Goal: Contribute content

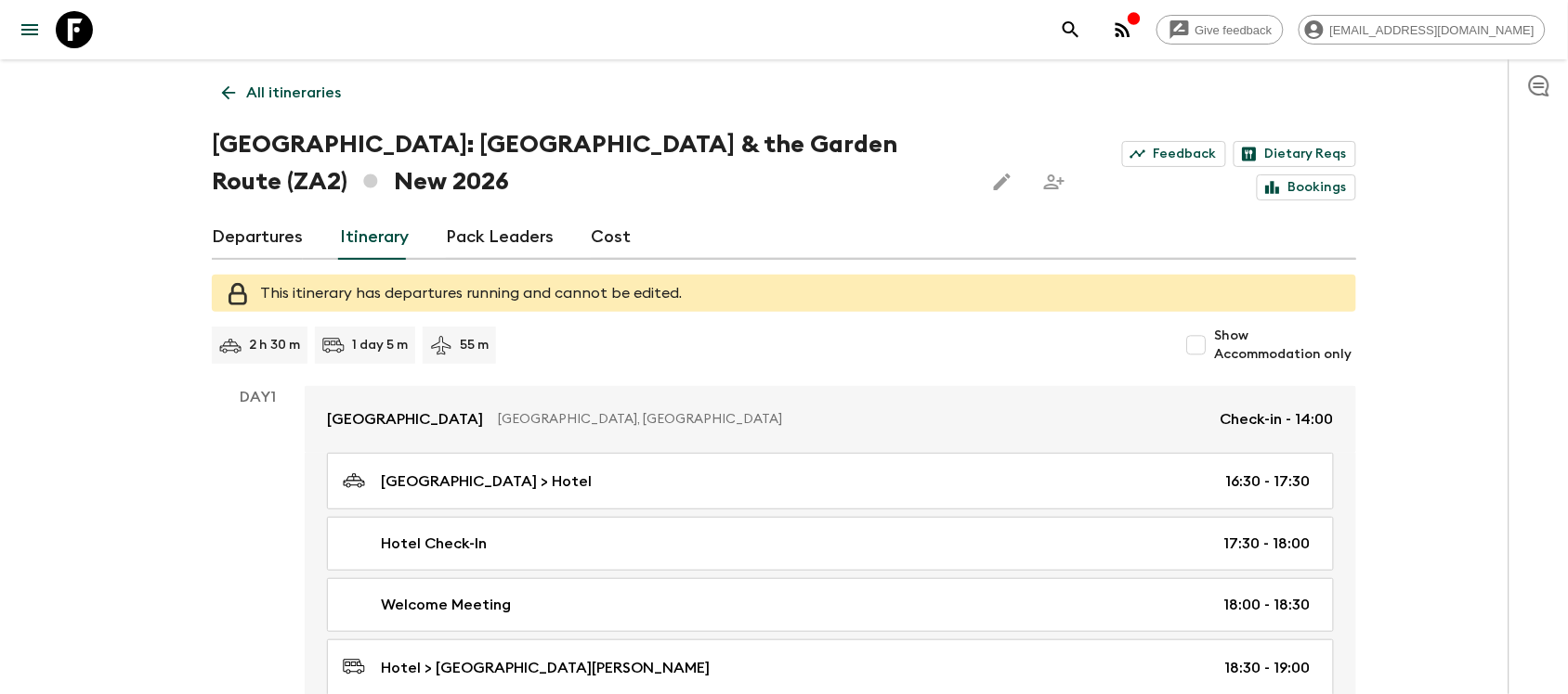
click at [39, 34] on icon "menu" at bounding box center [30, 30] width 22 height 22
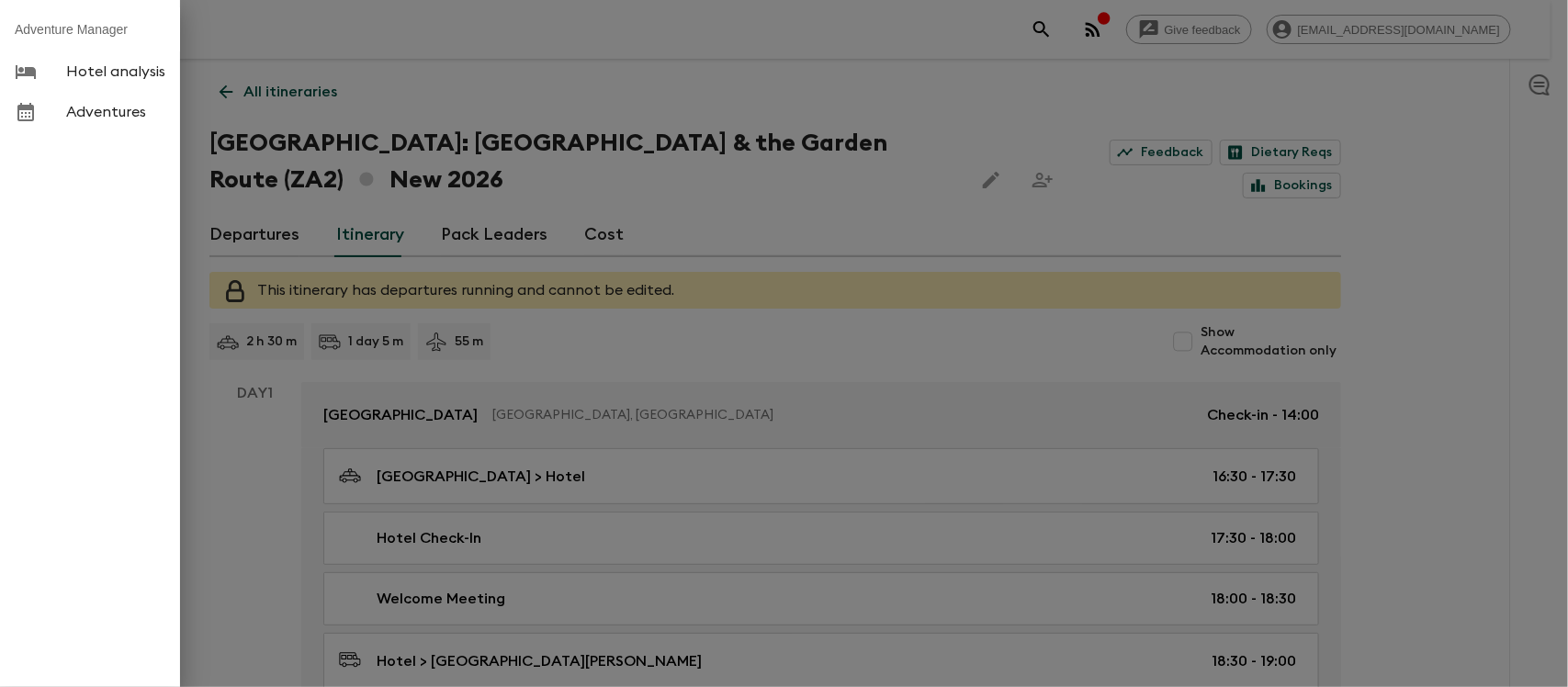
click at [70, 108] on span "Adventures" at bounding box center [115, 112] width 100 height 19
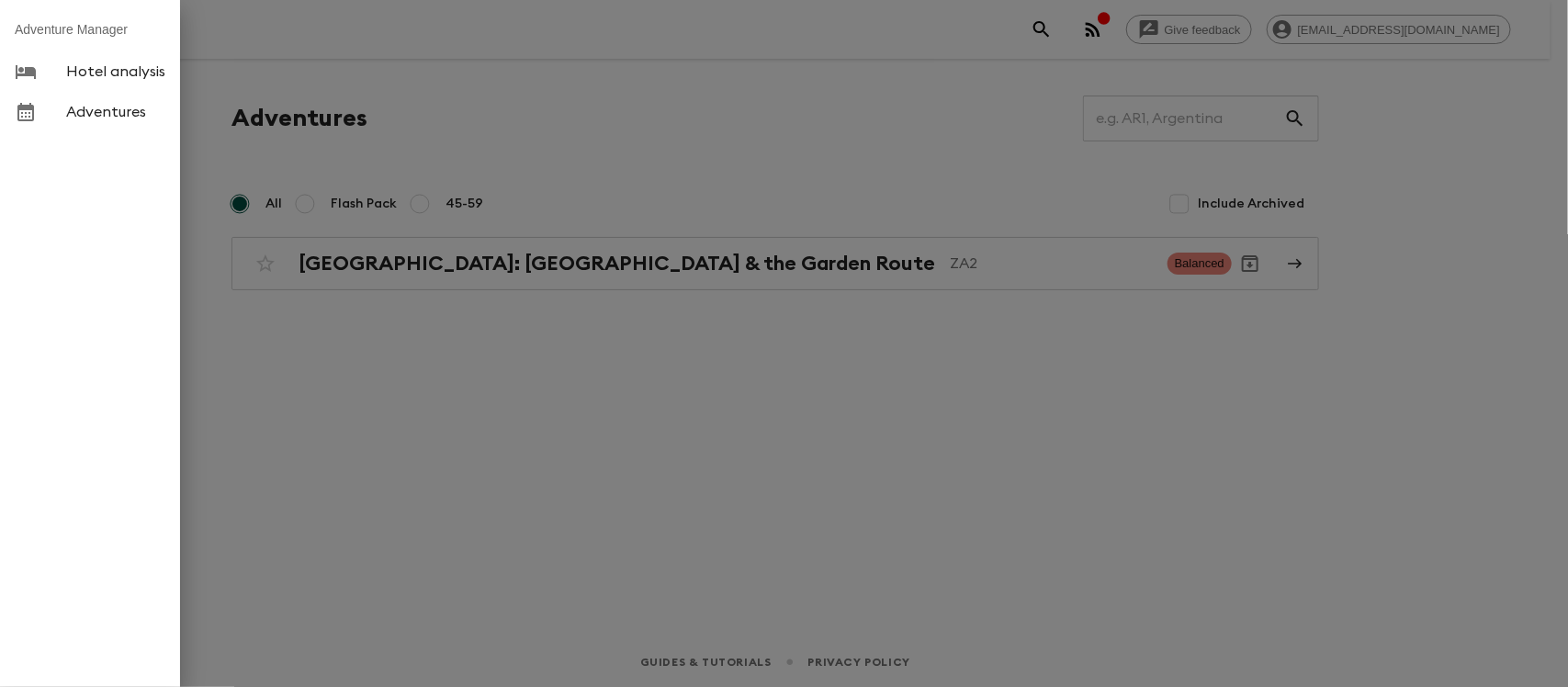
click at [671, 247] on div at bounding box center [784, 344] width 1568 height 687
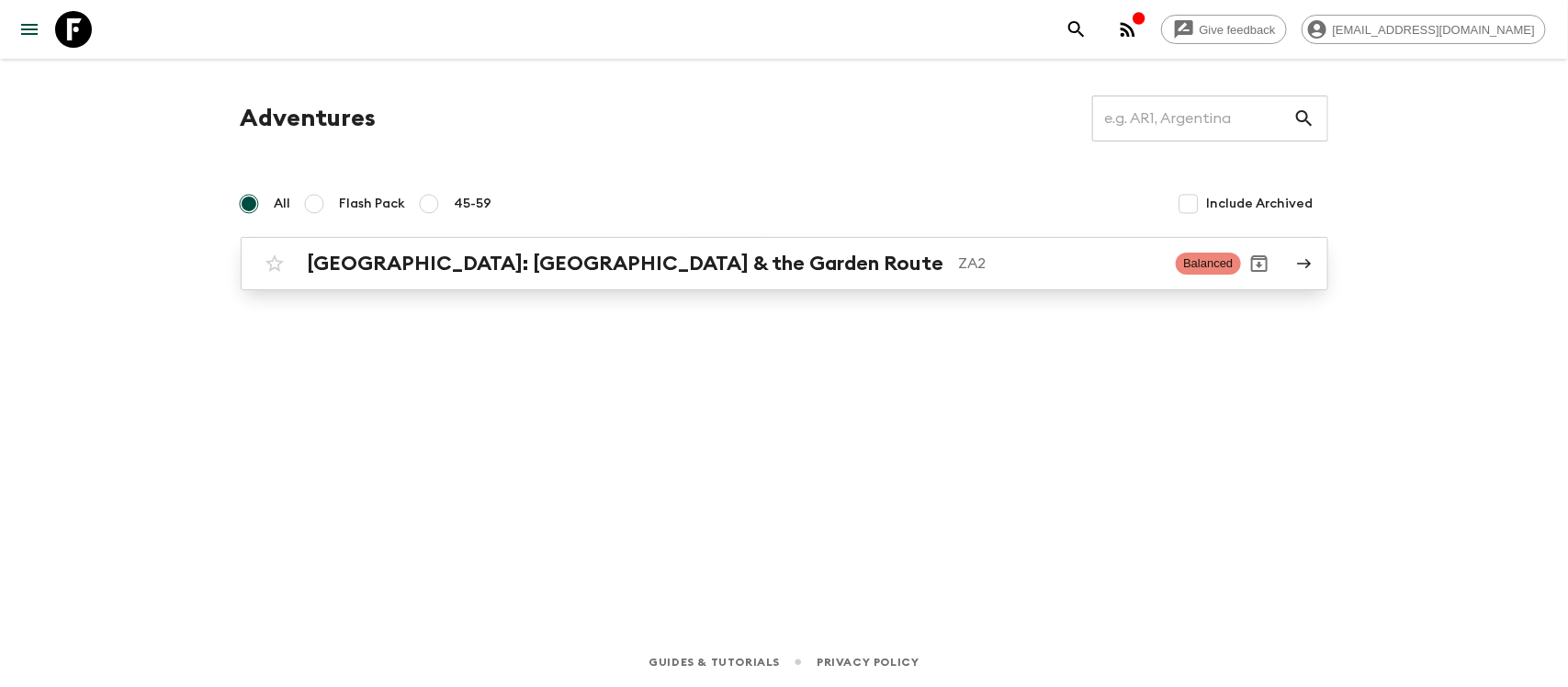
click at [611, 268] on h2 "[GEOGRAPHIC_DATA]: [GEOGRAPHIC_DATA] & the Garden Route" at bounding box center [626, 264] width 636 height 24
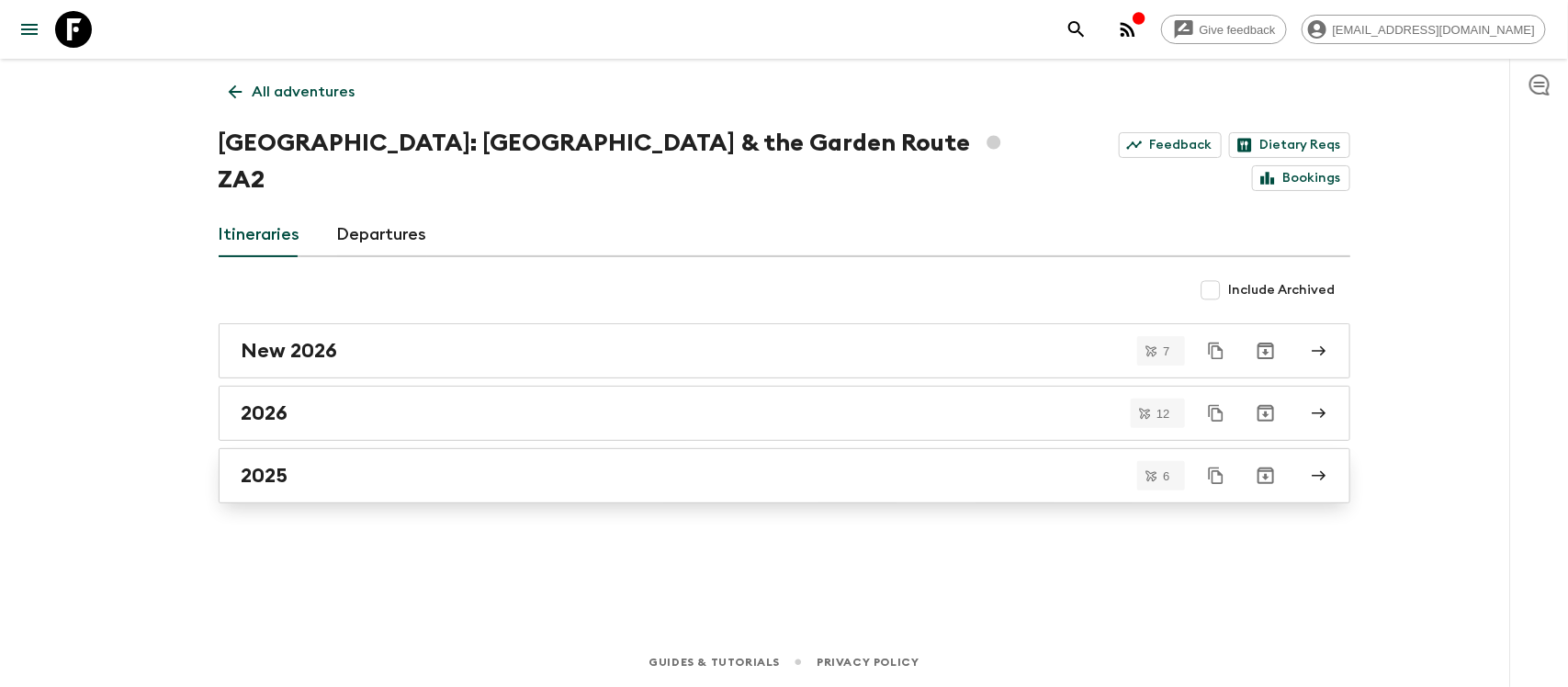
click at [259, 464] on h2 "2025" at bounding box center [264, 476] width 46 height 24
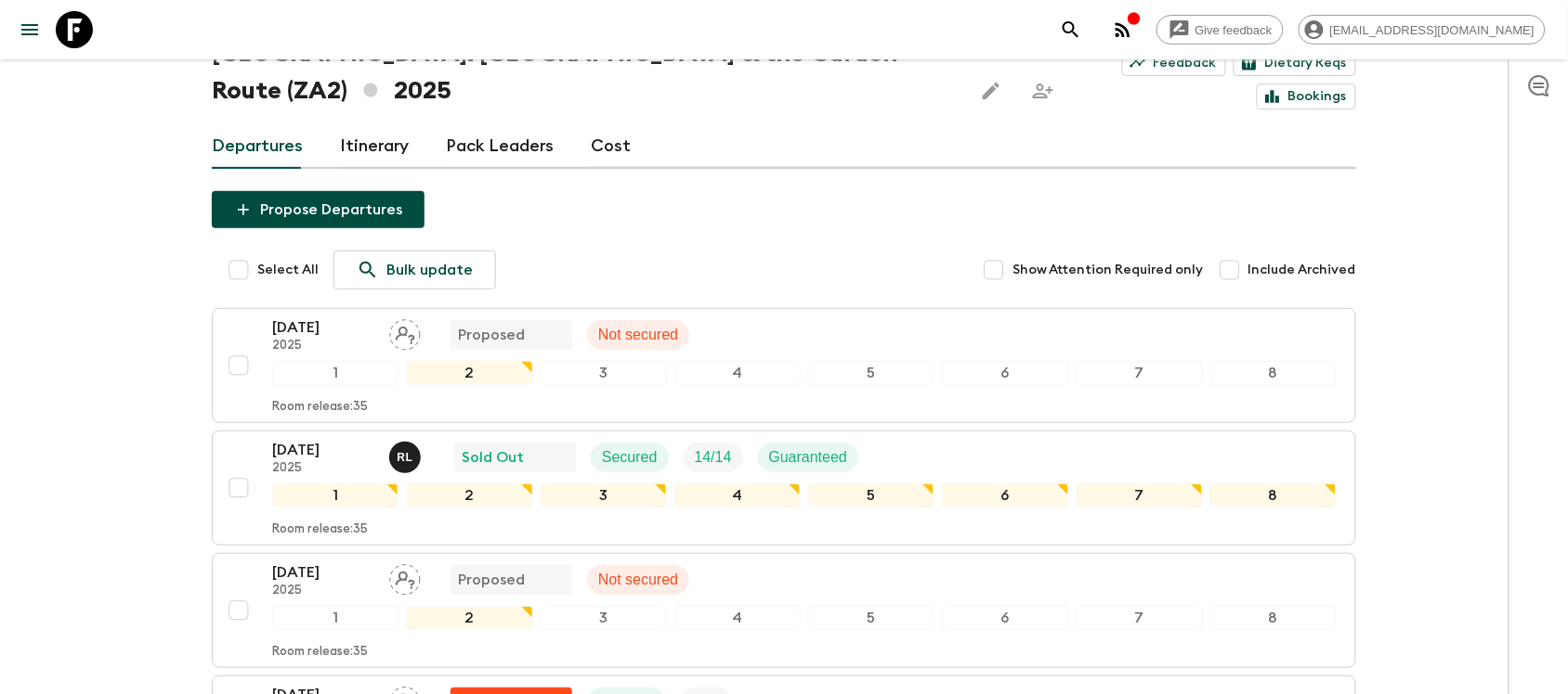
scroll to position [232, 0]
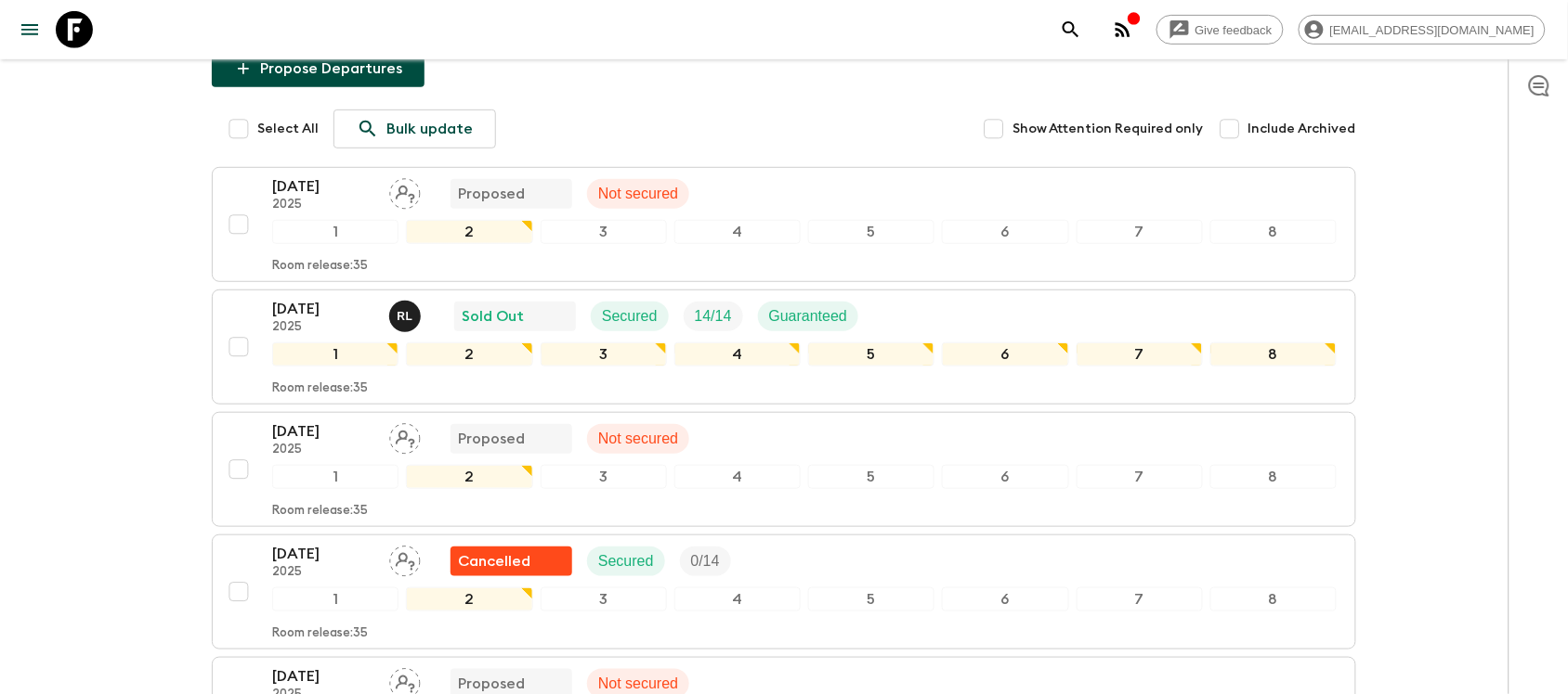
click at [174, 410] on div "Give feedback [EMAIL_ADDRESS][DOMAIN_NAME] All itineraries [GEOGRAPHIC_DATA]: […" at bounding box center [784, 416] width 1568 height 1296
click at [484, 497] on div "Room release: 35" at bounding box center [804, 508] width 1064 height 22
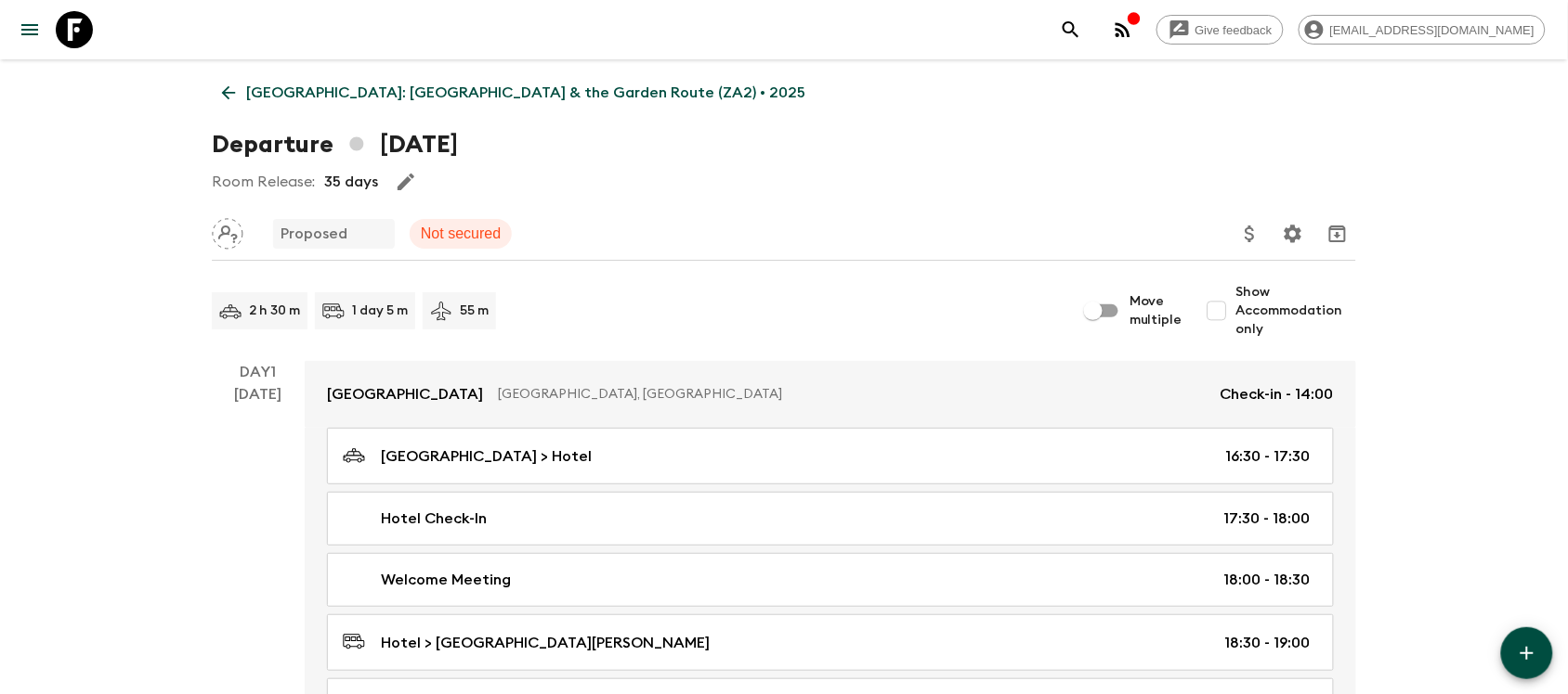
click at [221, 91] on icon at bounding box center [228, 93] width 20 height 20
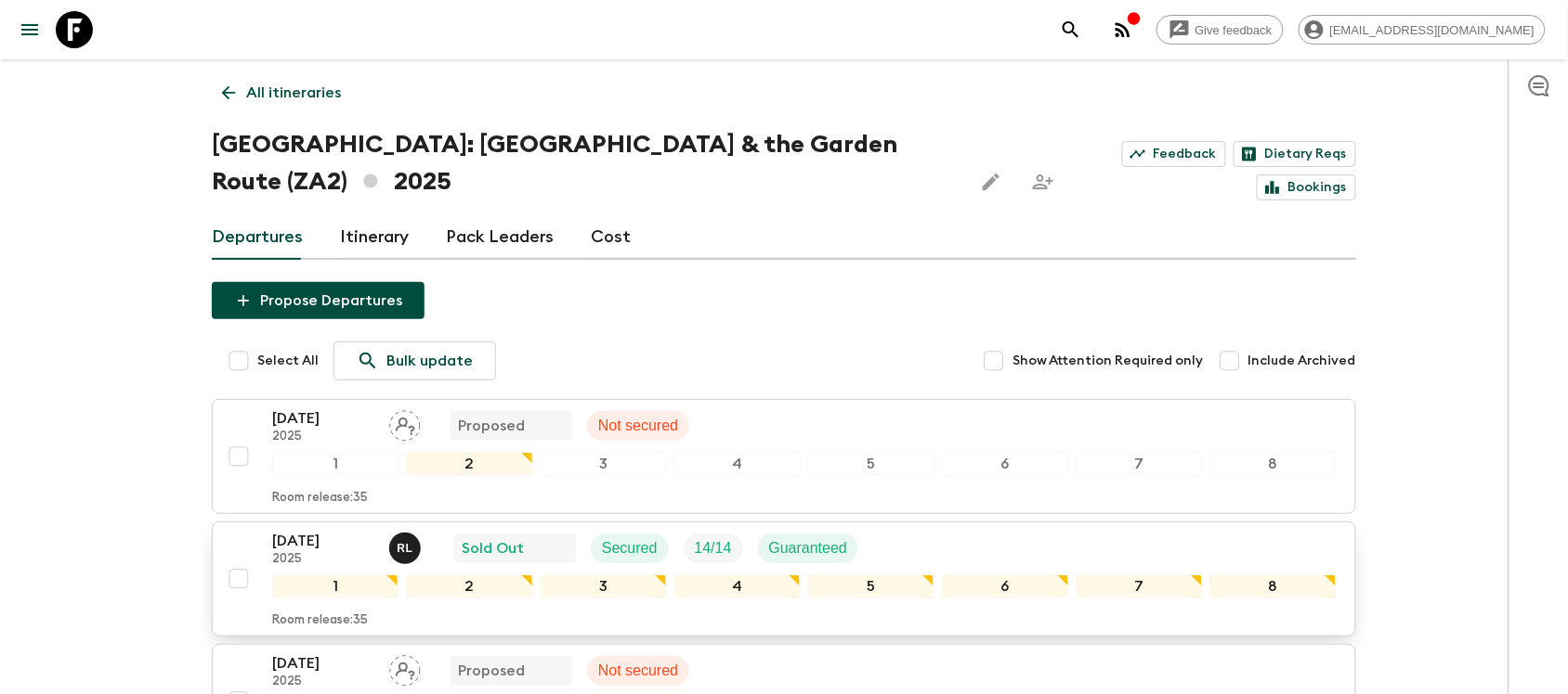
click at [1184, 530] on div "[DATE] 2025 [PERSON_NAME] Sold Out Secured 14 / 14 Guaranteed" at bounding box center [804, 548] width 1064 height 37
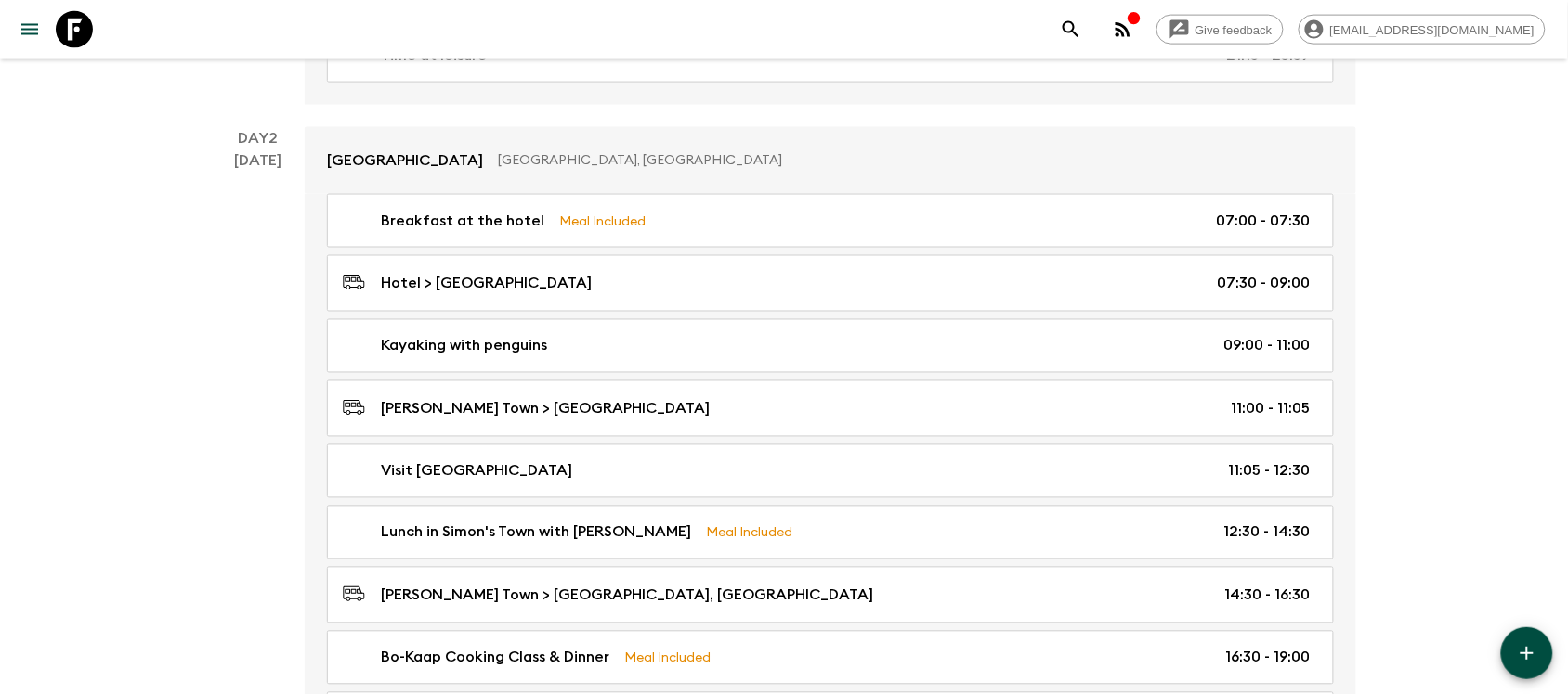
scroll to position [813, 0]
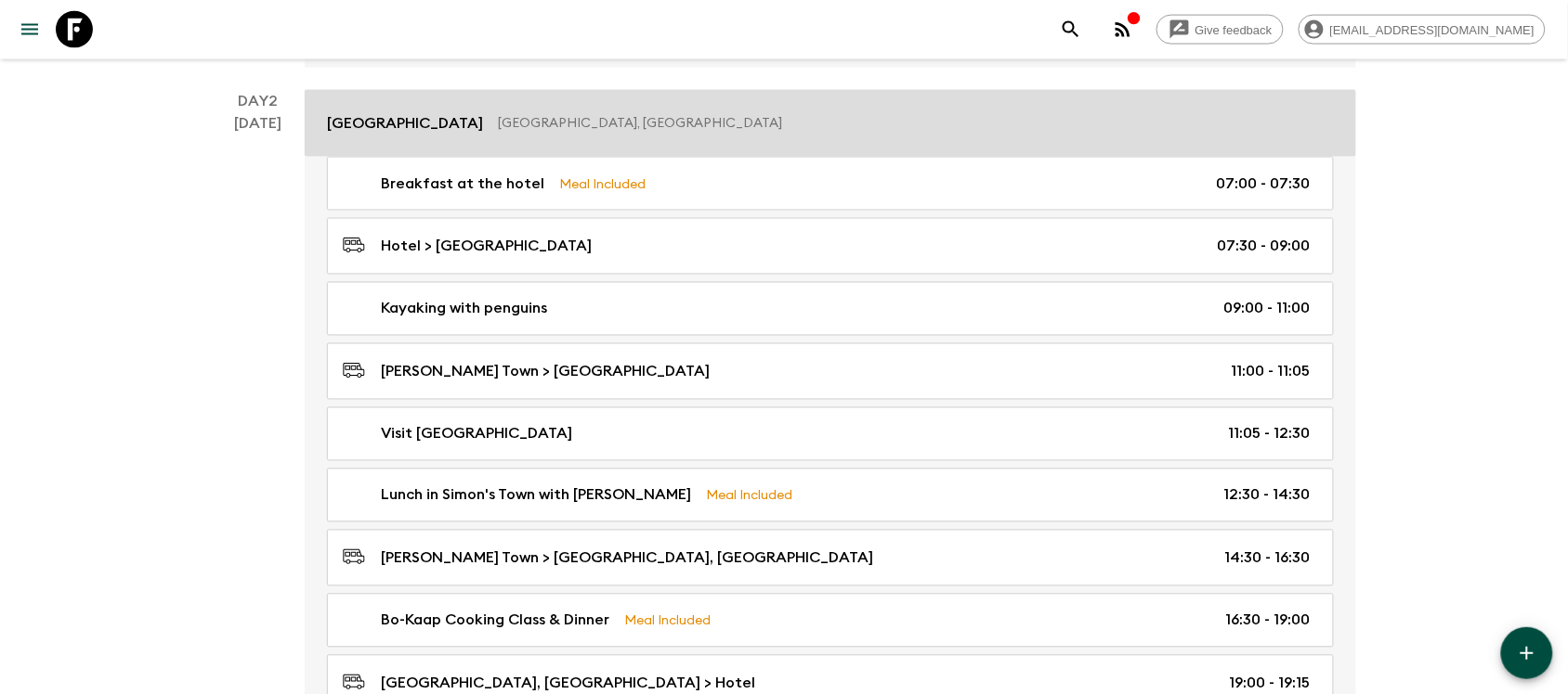
click at [399, 121] on p "[GEOGRAPHIC_DATA]" at bounding box center [405, 124] width 156 height 22
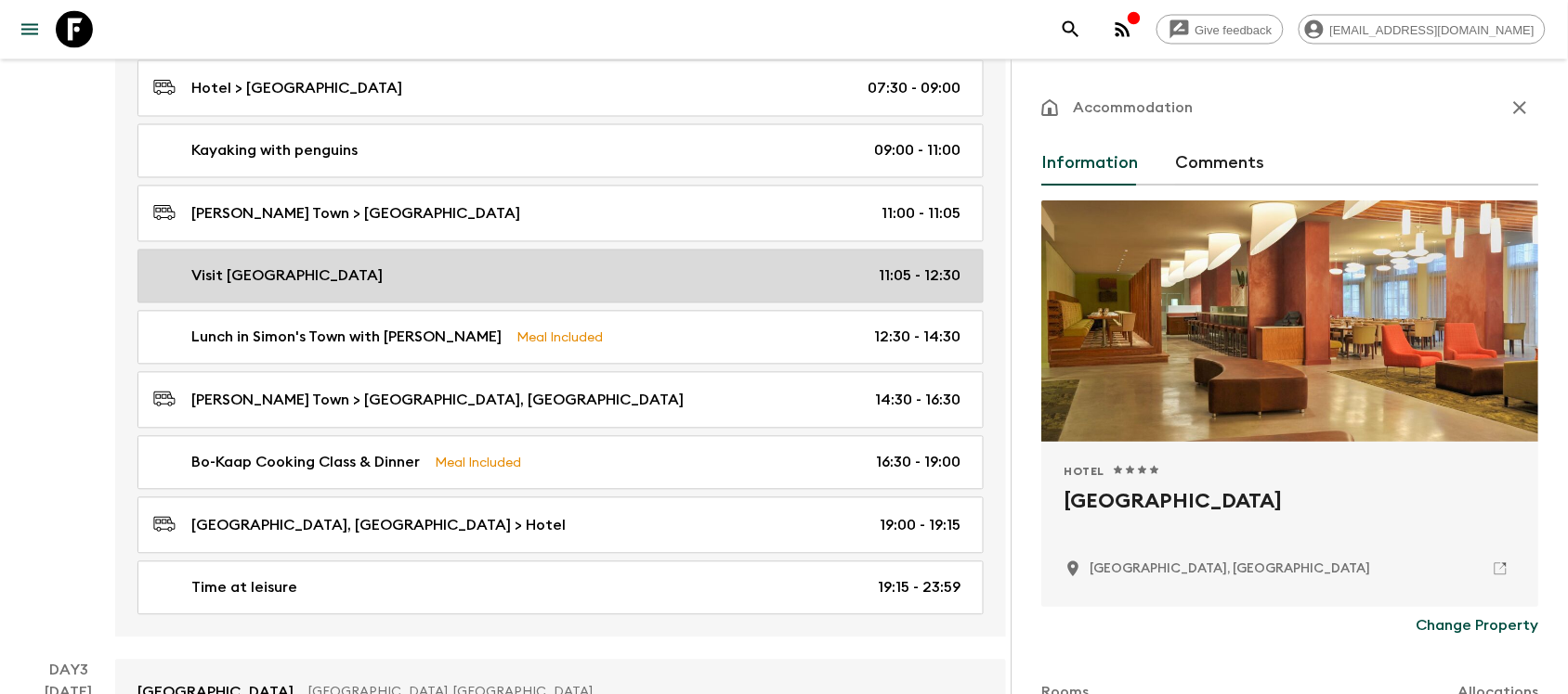
scroll to position [928, 0]
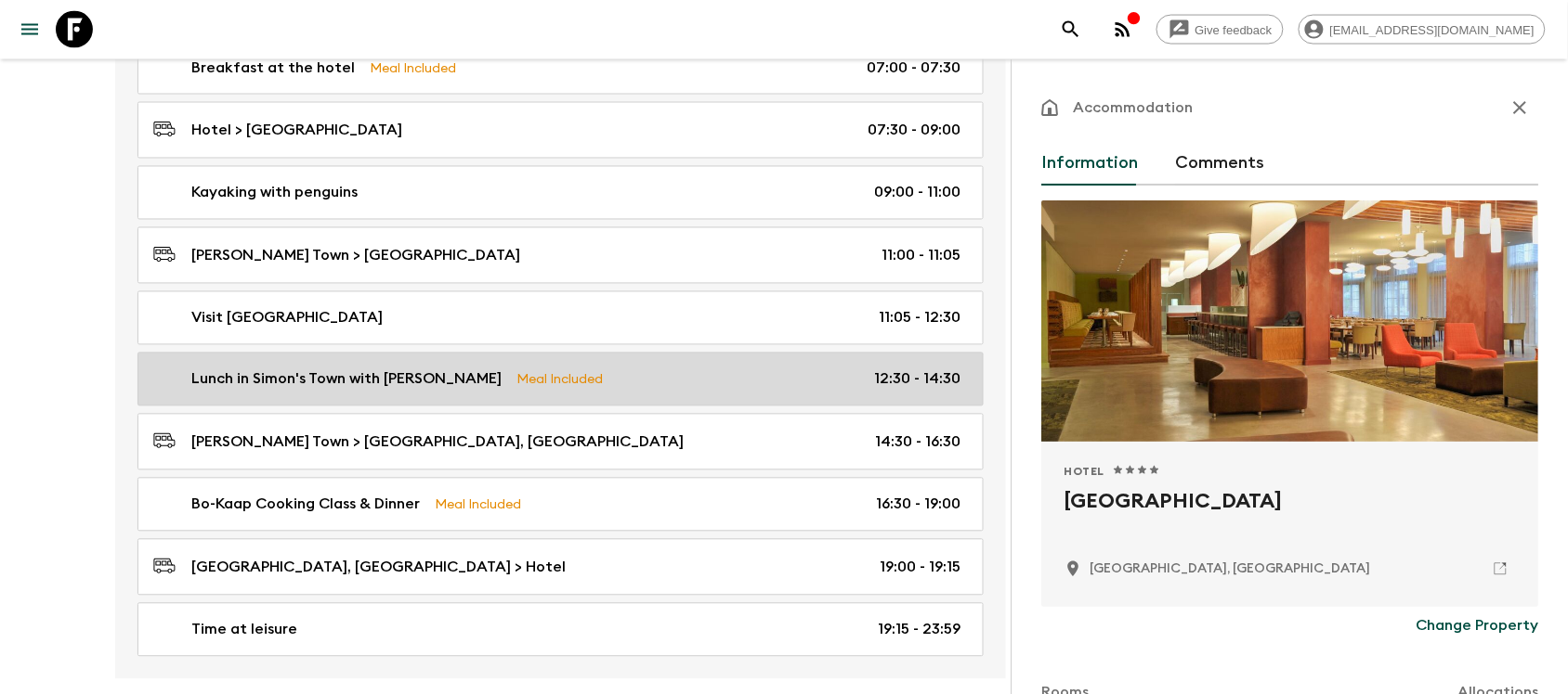
click at [716, 386] on div "Lunch in Simon's Town with Christo Brand Meal Included 12:30 - 14:30" at bounding box center [557, 380] width 807 height 22
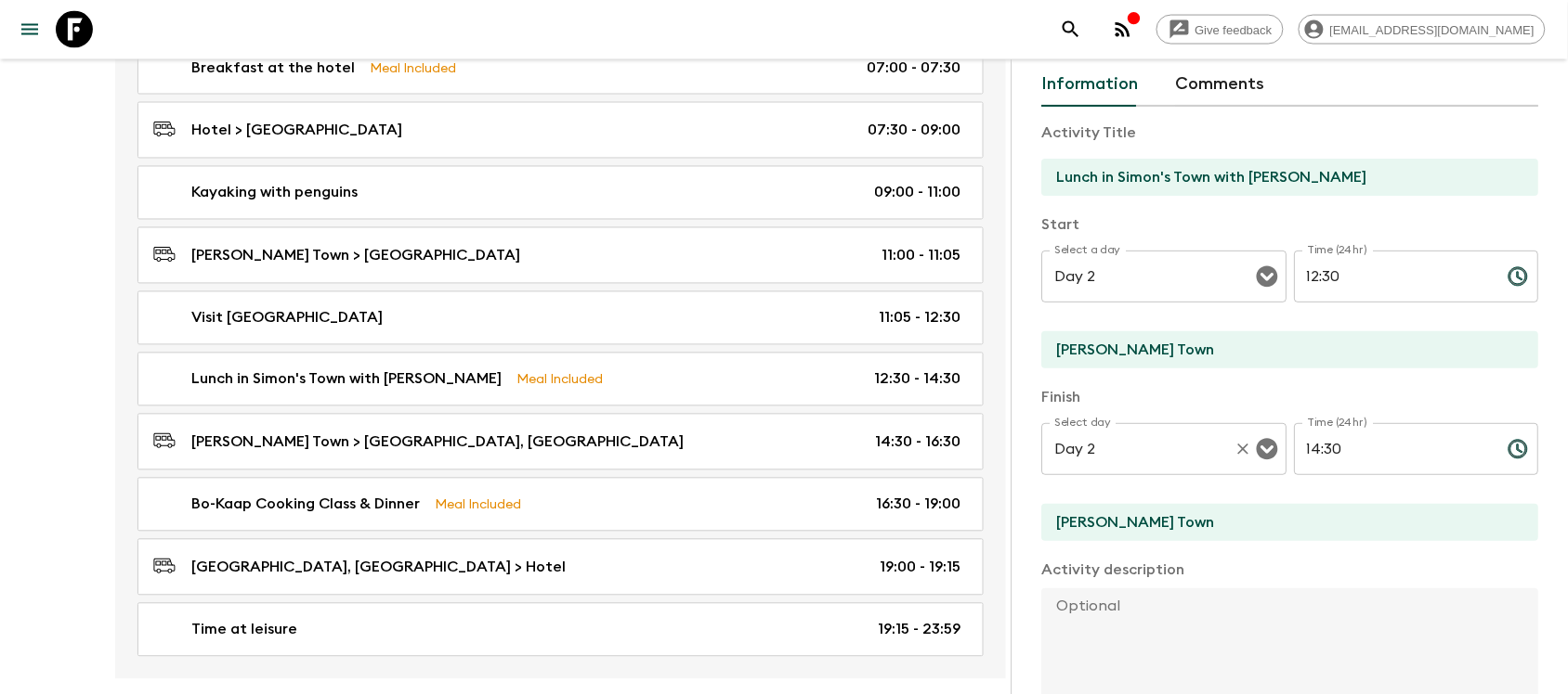
scroll to position [116, 0]
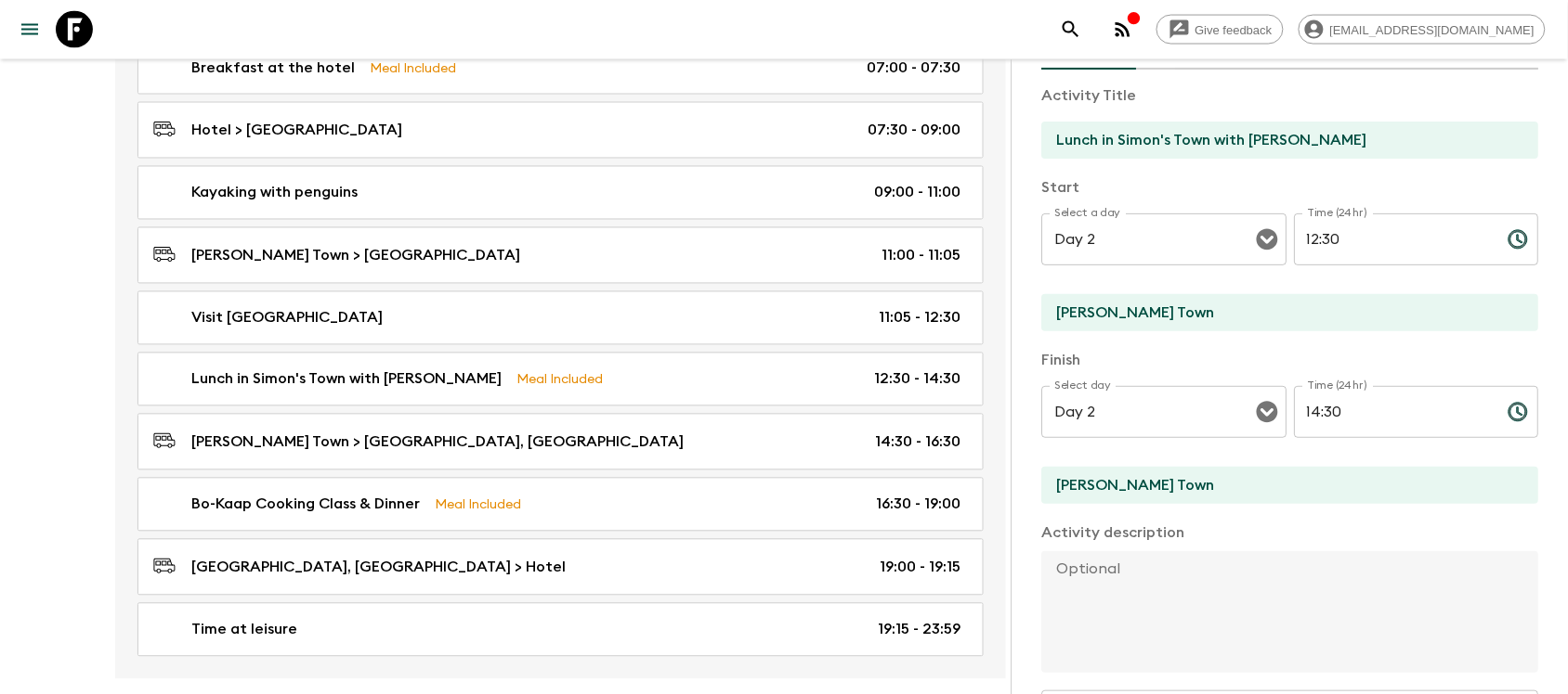
click at [1344, 154] on input "Lunch in Simon's Town with [PERSON_NAME]" at bounding box center [1282, 140] width 482 height 37
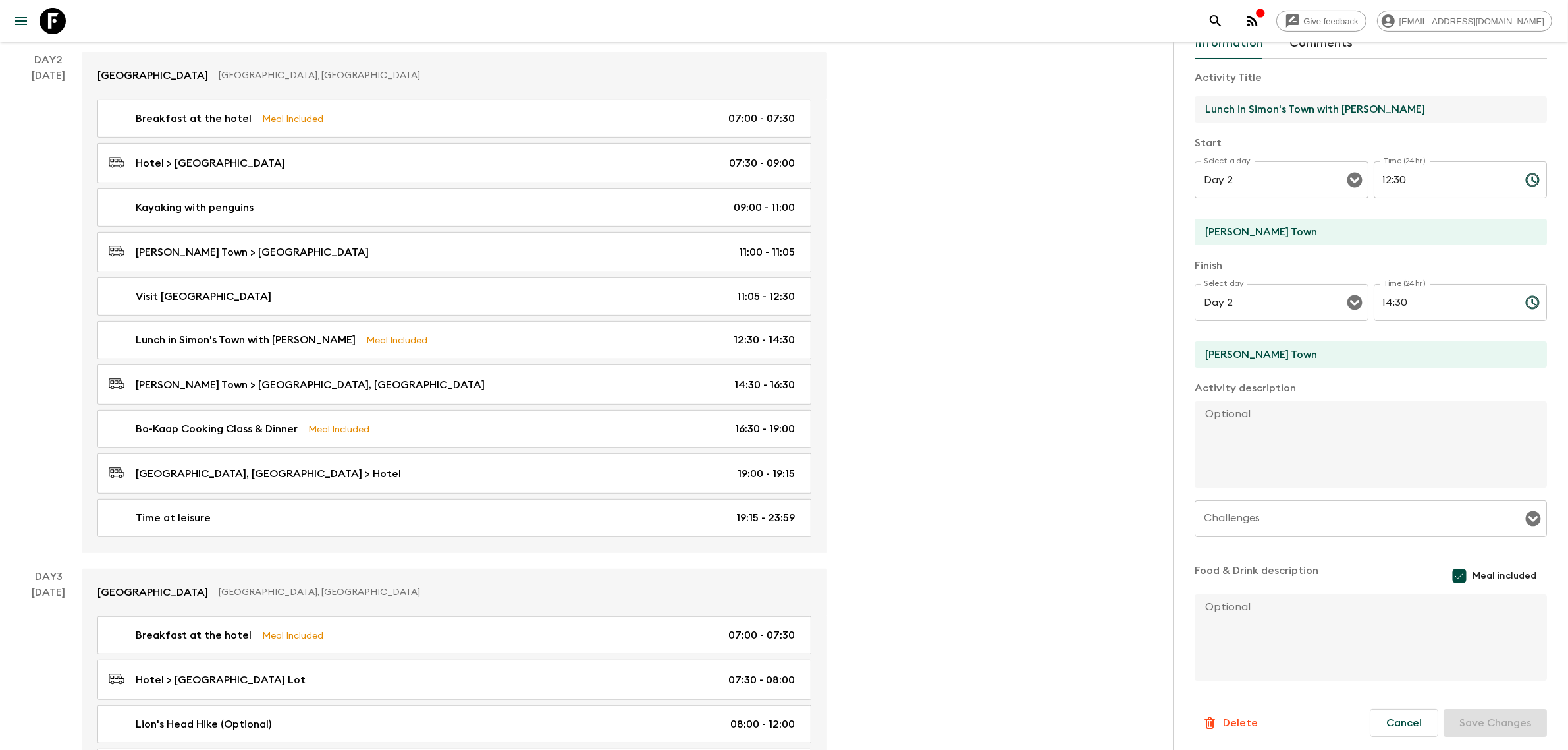
scroll to position [494, 0]
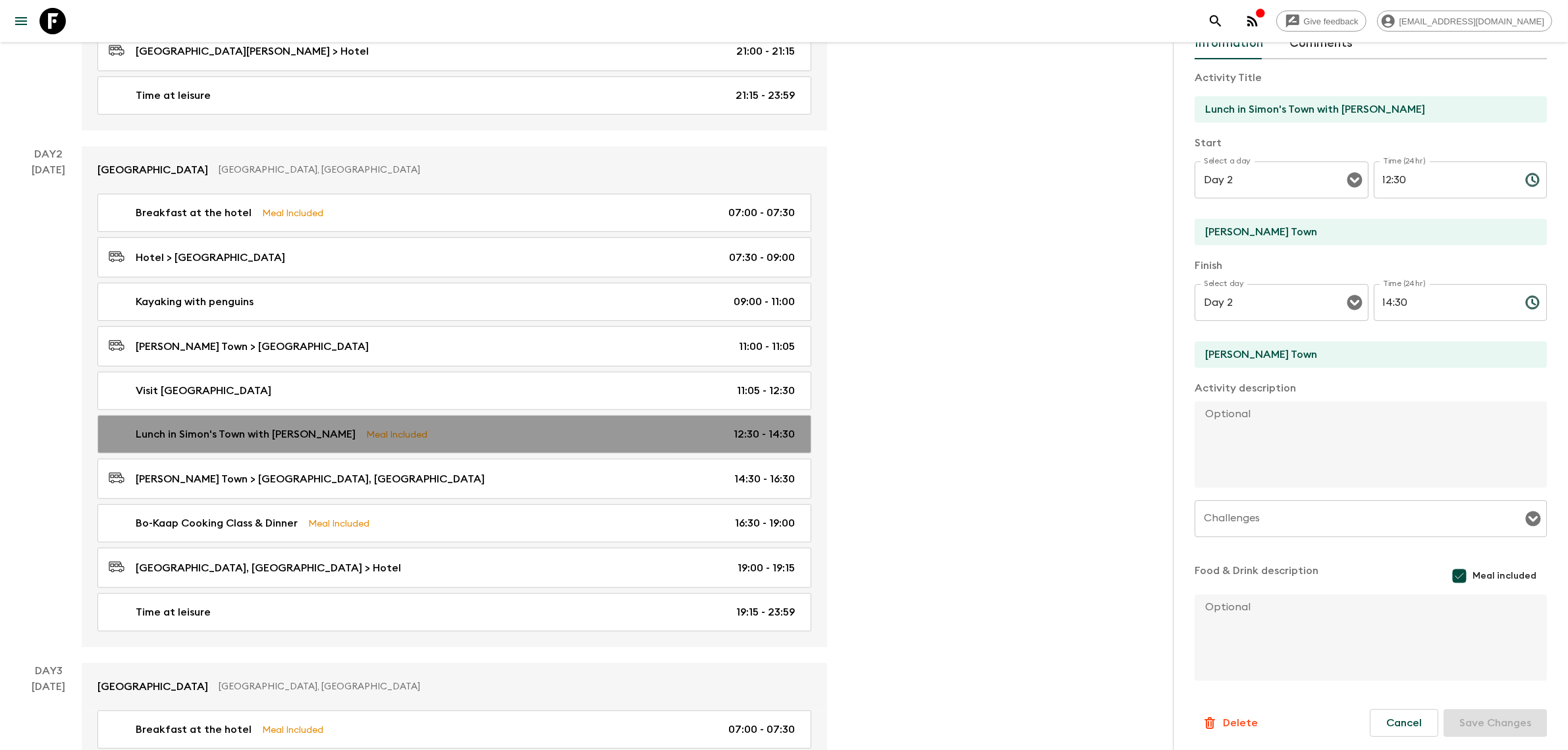
click at [525, 451] on link "Lunch in Simon's Town with Christo Brand Meal Included 12:30 - 14:30" at bounding box center [454, 434] width 714 height 38
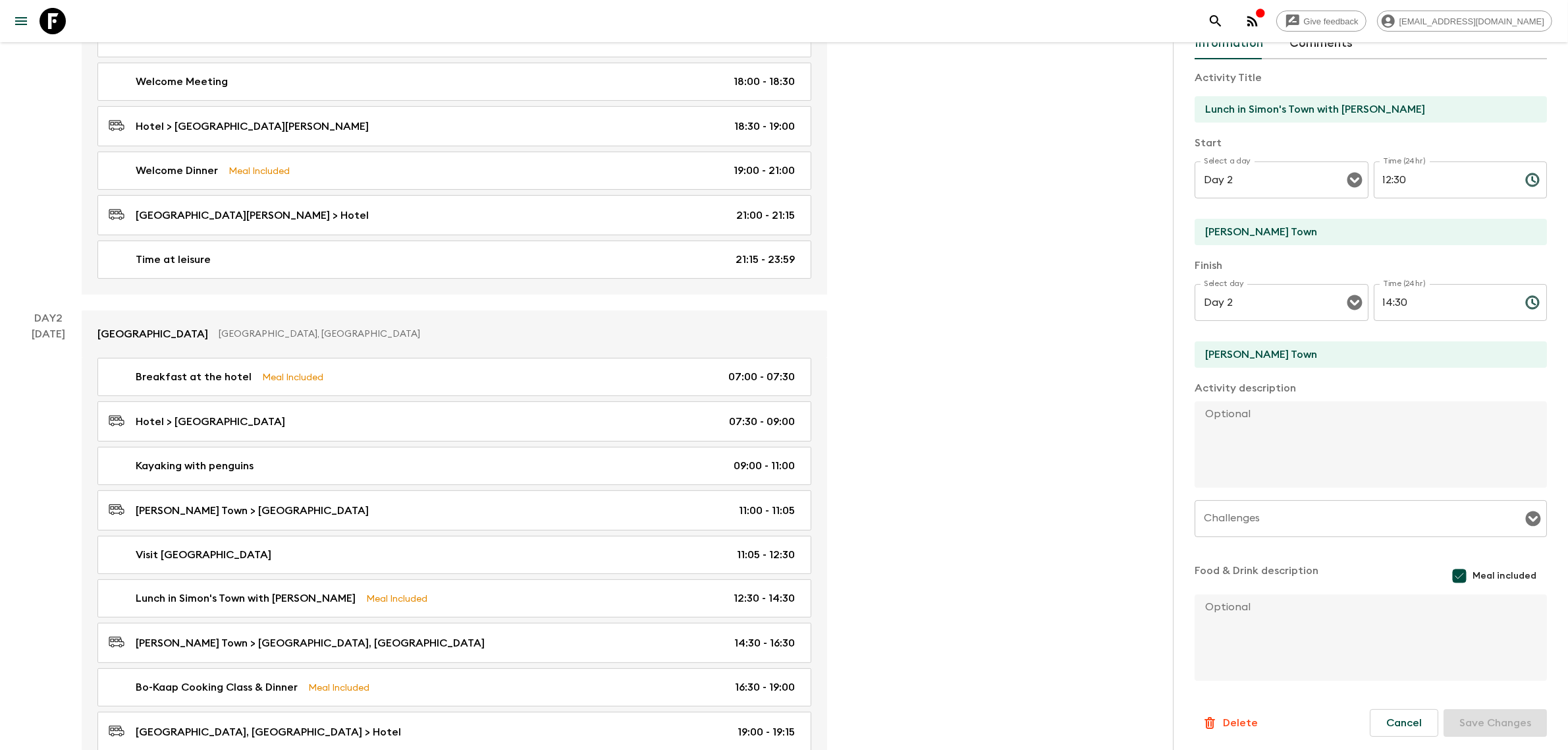
scroll to position [330, 0]
click at [1111, 425] on textarea at bounding box center [1365, 444] width 342 height 86
click at [1111, 423] on textarea at bounding box center [1365, 444] width 342 height 86
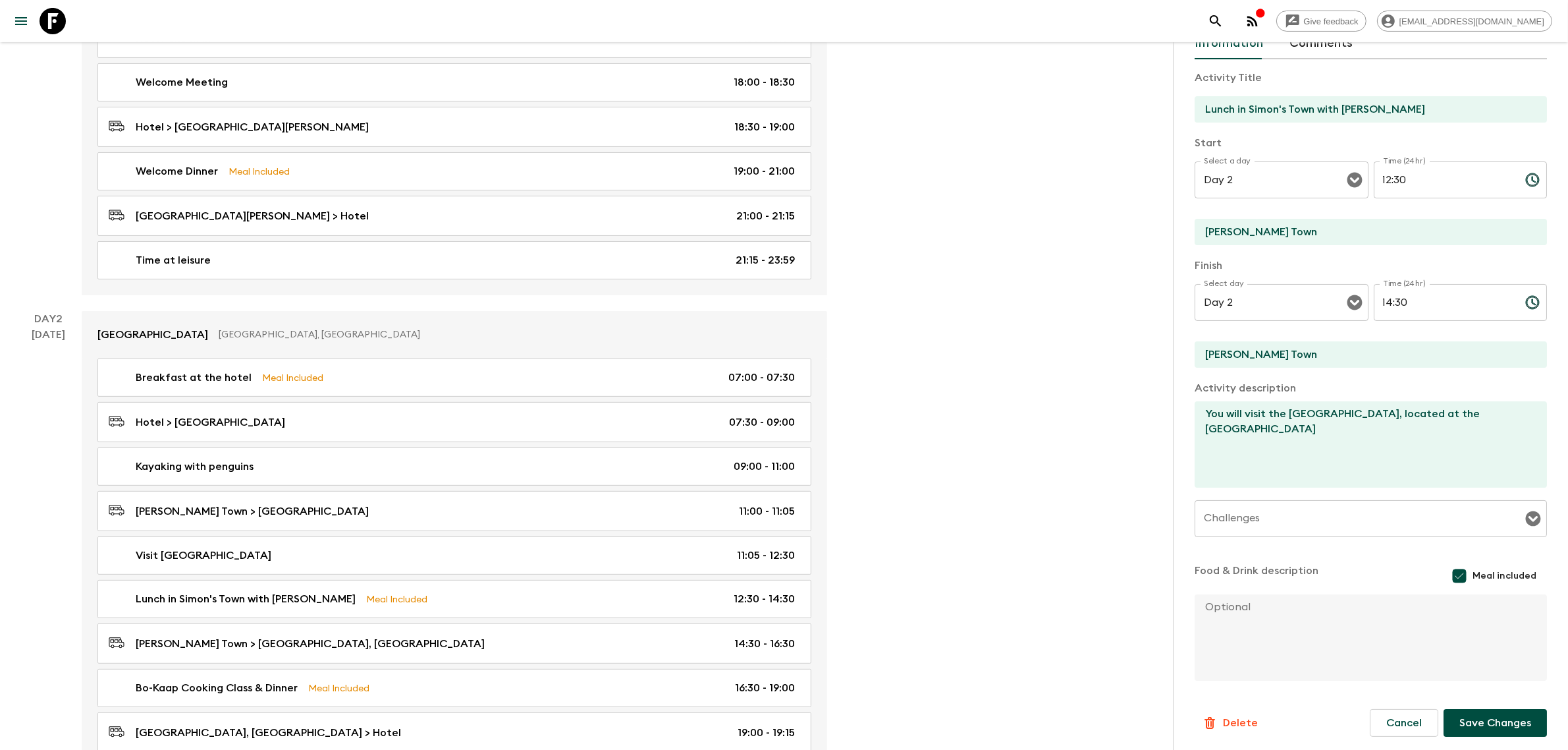
click at [1111, 414] on textarea "You will visit the [GEOGRAPHIC_DATA], located at the [GEOGRAPHIC_DATA]" at bounding box center [1365, 444] width 342 height 86
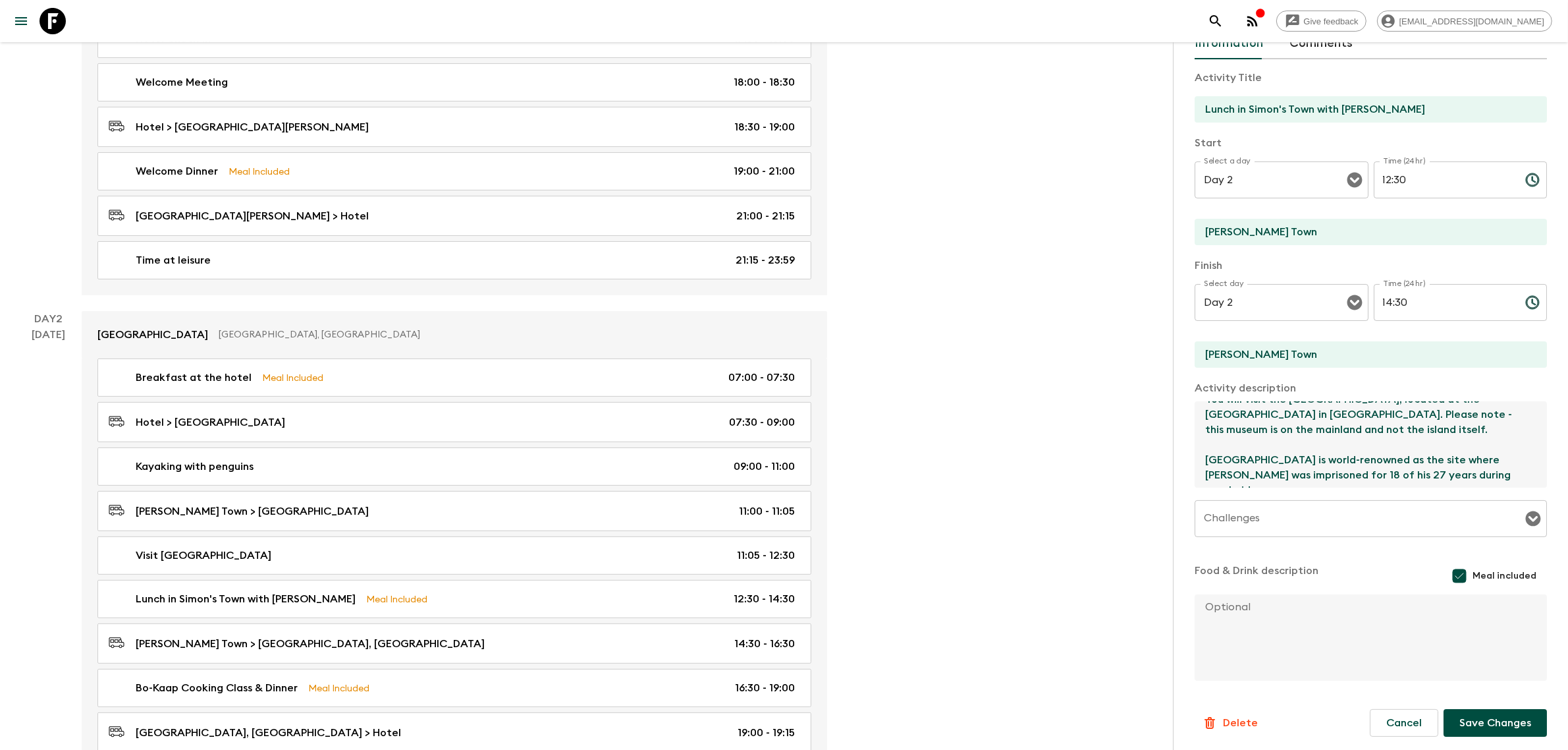
scroll to position [22, 0]
click at [1111, 480] on textarea "You will visit the [GEOGRAPHIC_DATA], located at the [GEOGRAPHIC_DATA] in [GEOG…" at bounding box center [1365, 444] width 342 height 86
click at [1111, 479] on textarea "You will visit the [GEOGRAPHIC_DATA], located at the [GEOGRAPHIC_DATA] in [GEOG…" at bounding box center [1365, 444] width 342 height 86
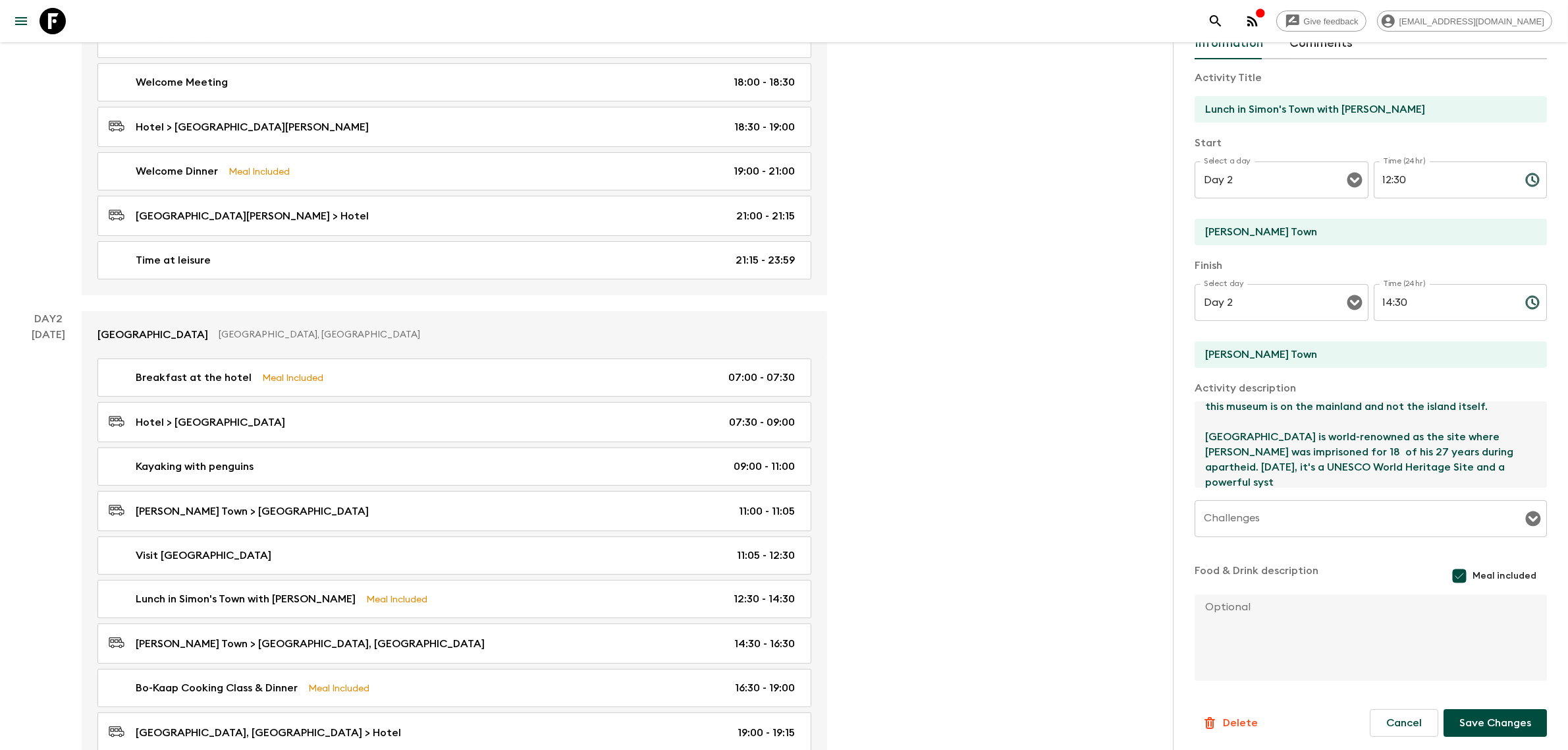
click at [1111, 483] on textarea "You will visit the [GEOGRAPHIC_DATA], located at the [GEOGRAPHIC_DATA] in [GEOG…" at bounding box center [1365, 444] width 342 height 86
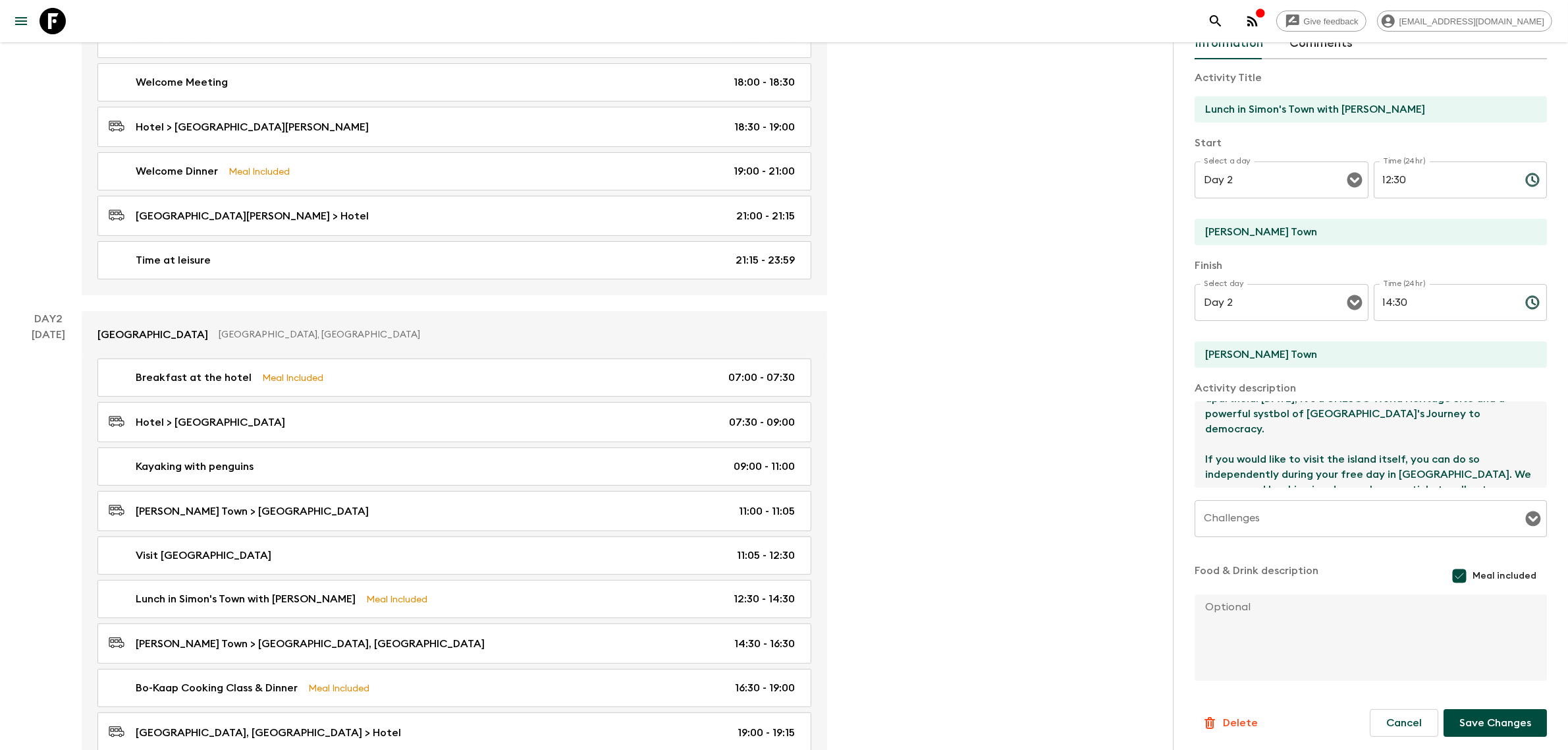
drag, startPoint x: 1279, startPoint y: 412, endPoint x: 1269, endPoint y: 406, distance: 11.7
click at [1111, 406] on textarea "You will visit the [GEOGRAPHIC_DATA], located at the [GEOGRAPHIC_DATA] in [GEOG…" at bounding box center [1365, 444] width 342 height 86
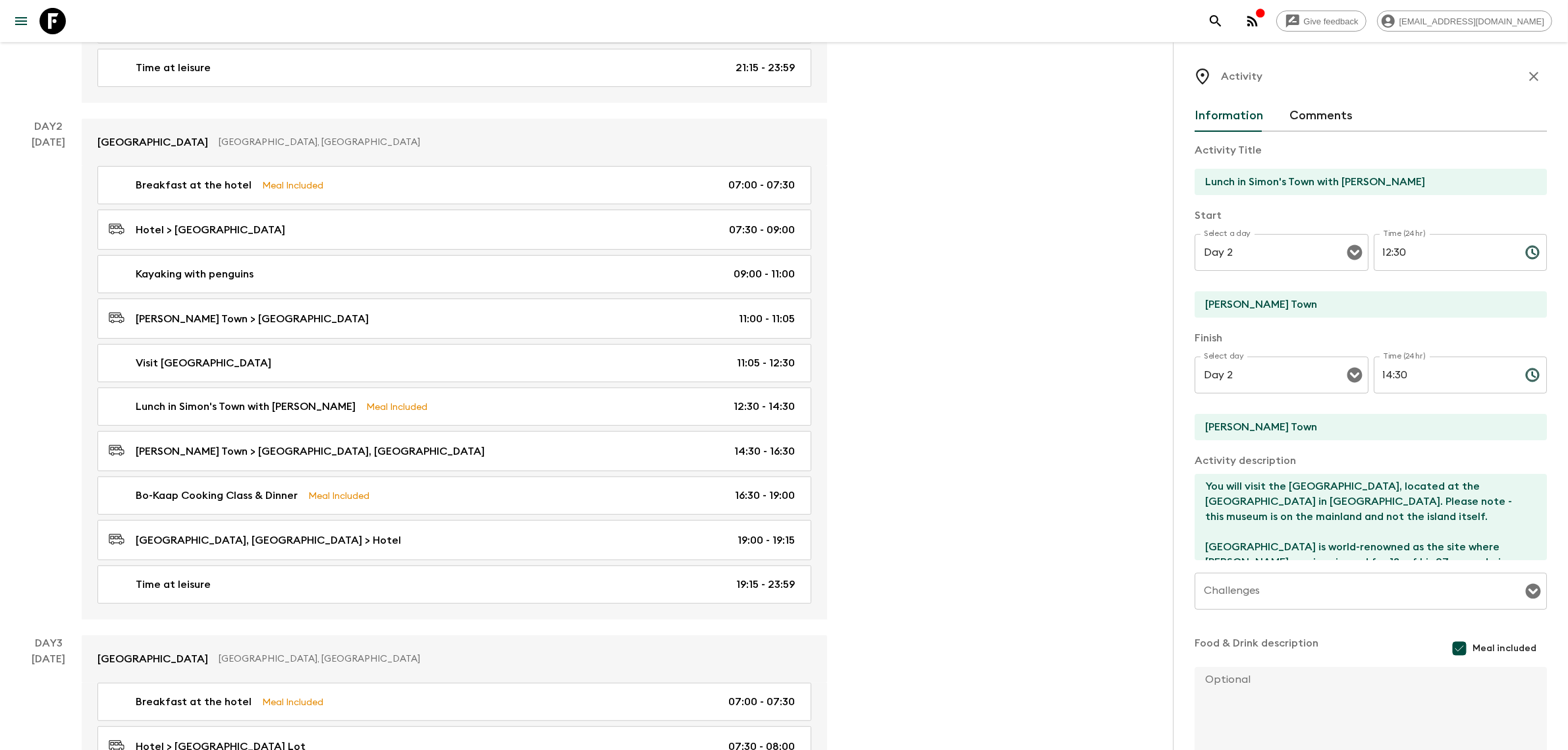
scroll to position [494, 0]
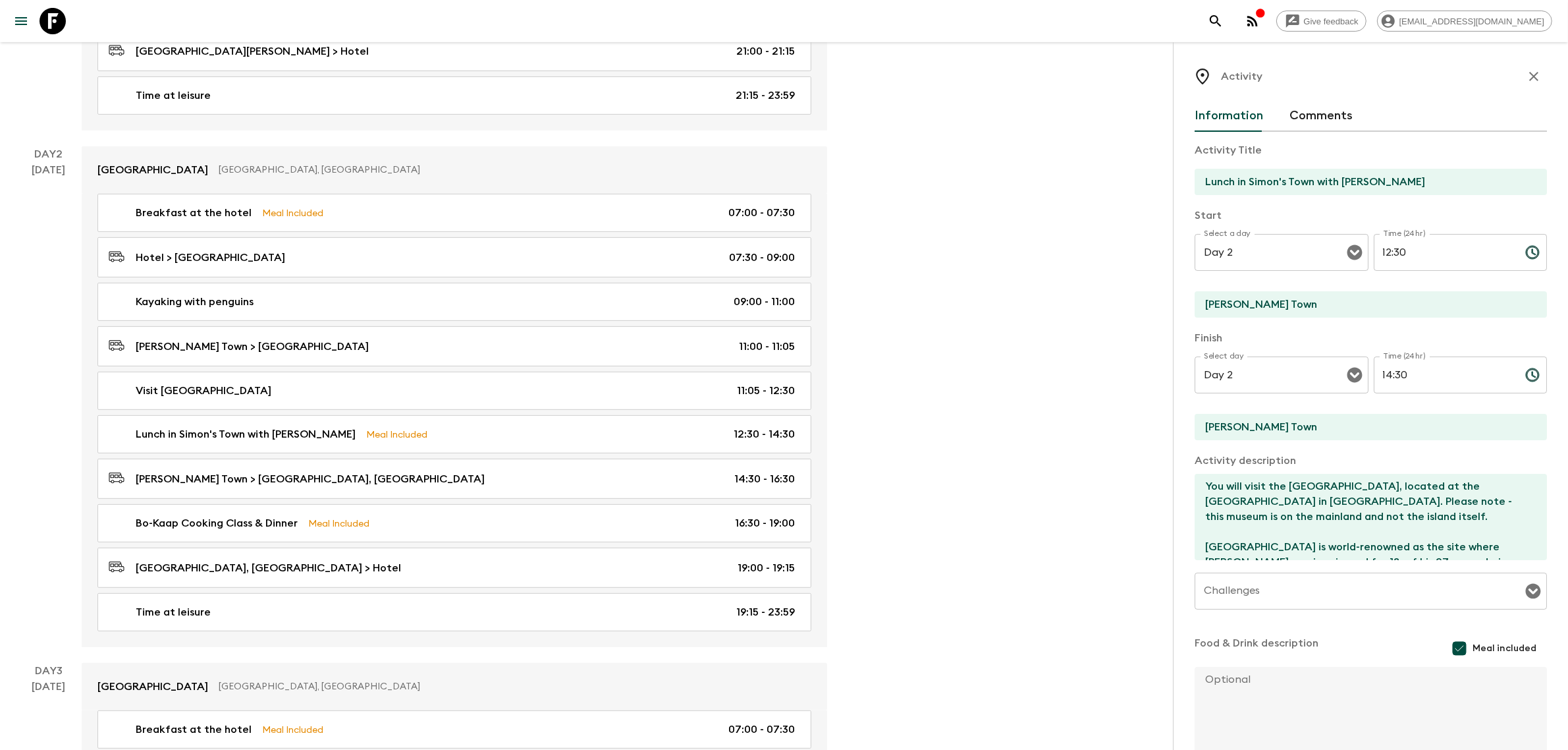
click at [1111, 492] on textarea "You will visit the [GEOGRAPHIC_DATA], located at the [GEOGRAPHIC_DATA] in [GEOG…" at bounding box center [1365, 517] width 342 height 86
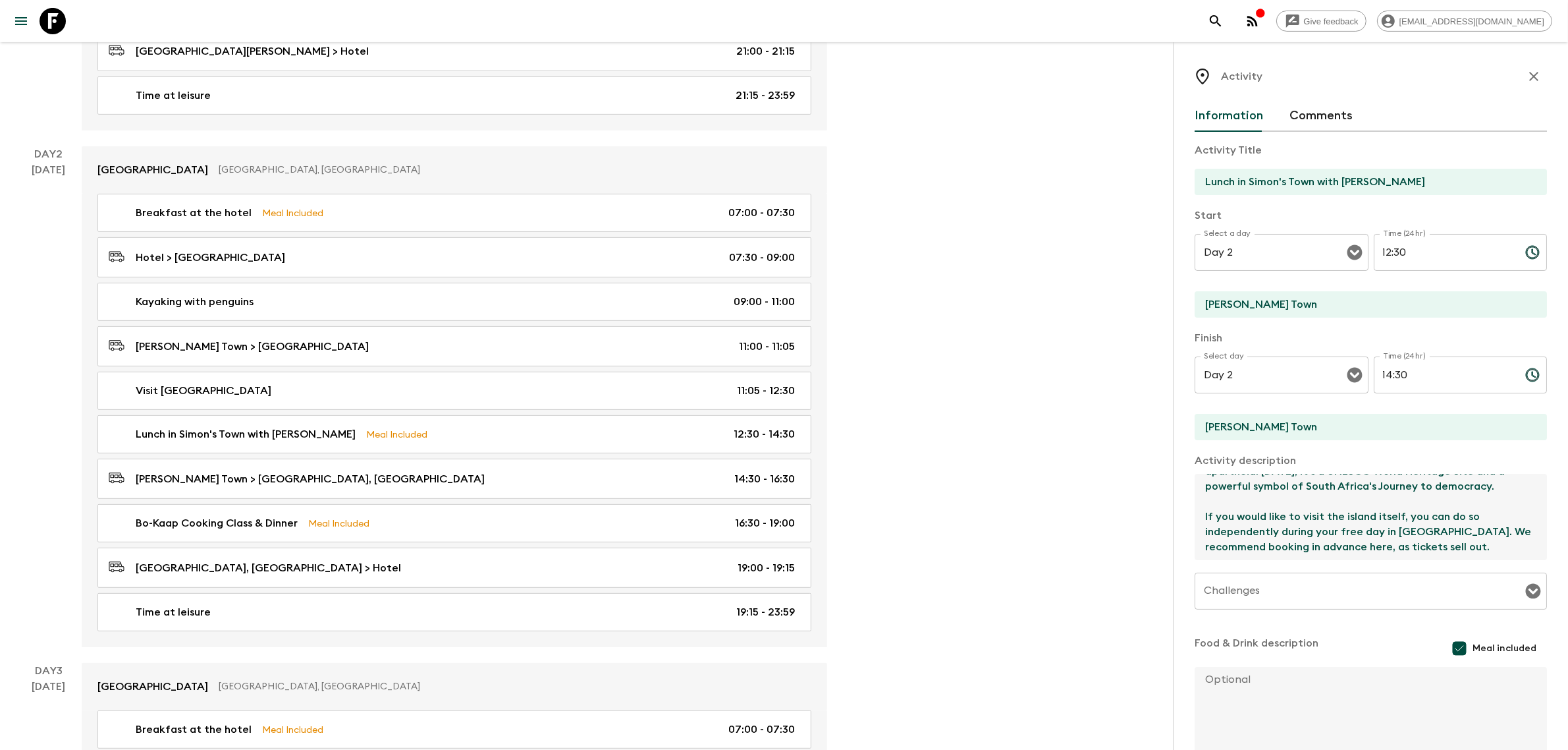
click at [1111, 492] on textarea "You will visit the [GEOGRAPHIC_DATA], located at the [GEOGRAPHIC_DATA] in [GEOG…" at bounding box center [1365, 517] width 342 height 86
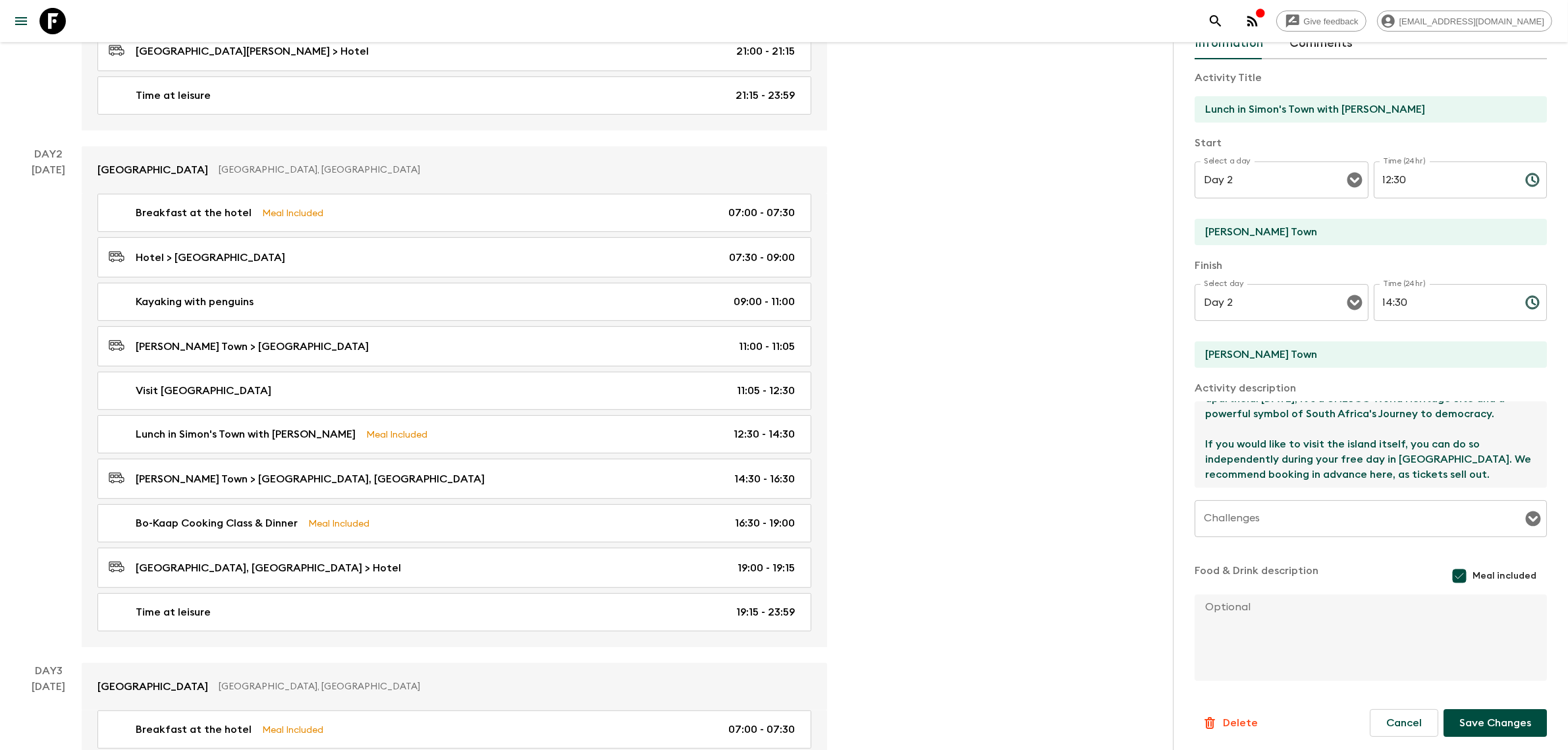
click at [1111, 475] on textarea "You will visit the [GEOGRAPHIC_DATA], located at the [GEOGRAPHIC_DATA] in [GEOG…" at bounding box center [1365, 444] width 342 height 86
paste textarea "Lunch with [PERSON_NAME] at the [GEOGRAPHIC_DATA][PERSON_NAME]"
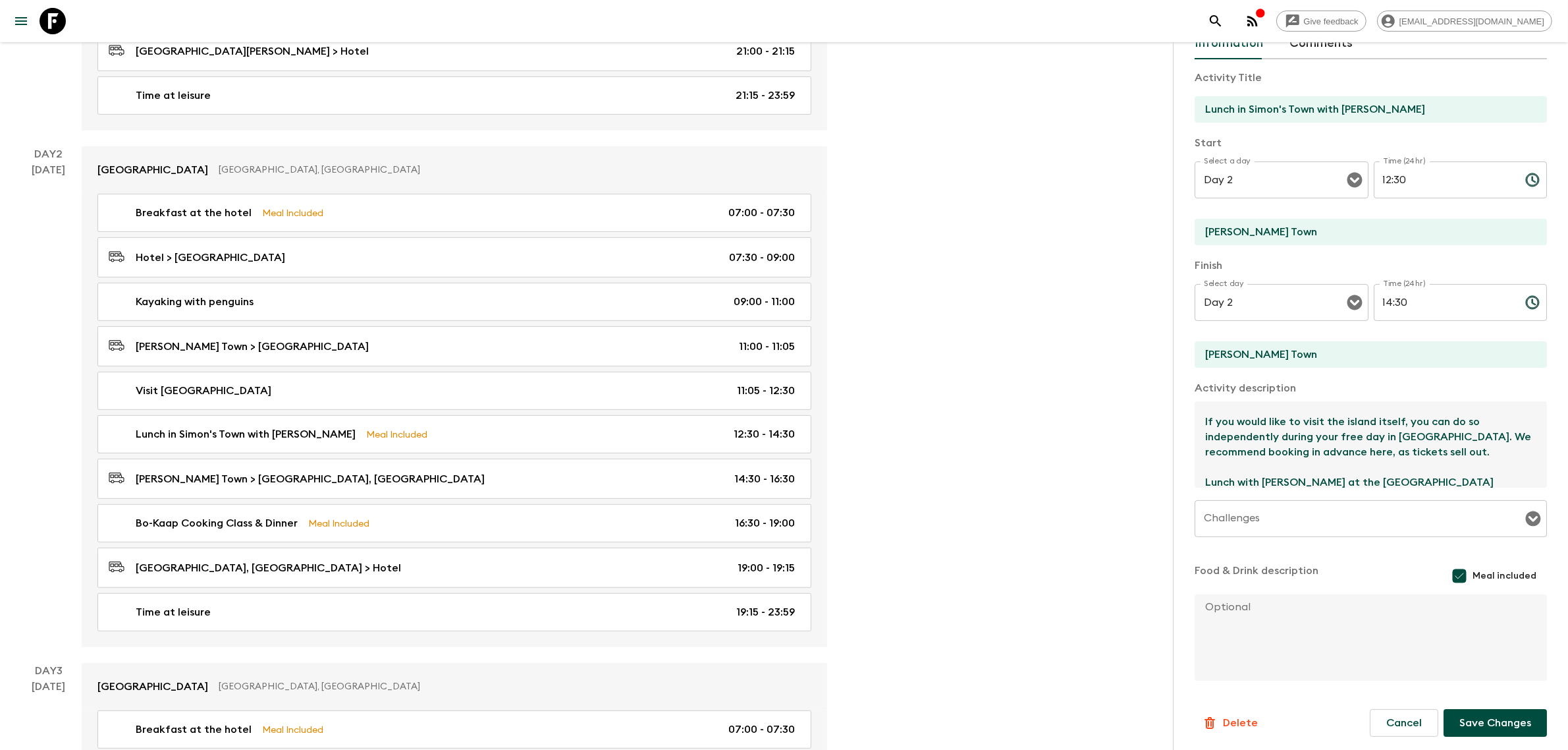
scroll to position [144, 0]
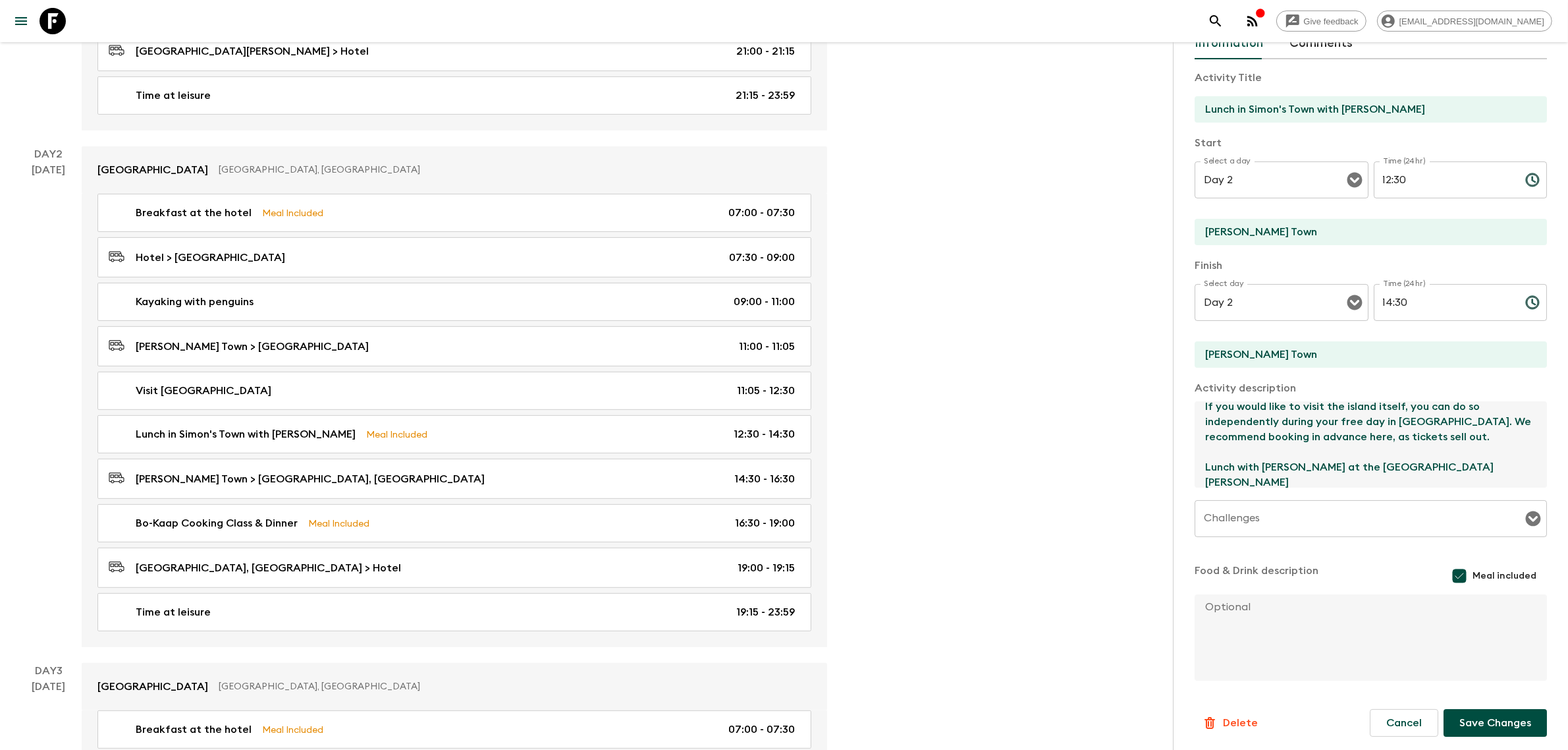
click at [1111, 466] on textarea "You will visit the [GEOGRAPHIC_DATA], located at the [GEOGRAPHIC_DATA] in [GEOG…" at bounding box center [1365, 444] width 342 height 86
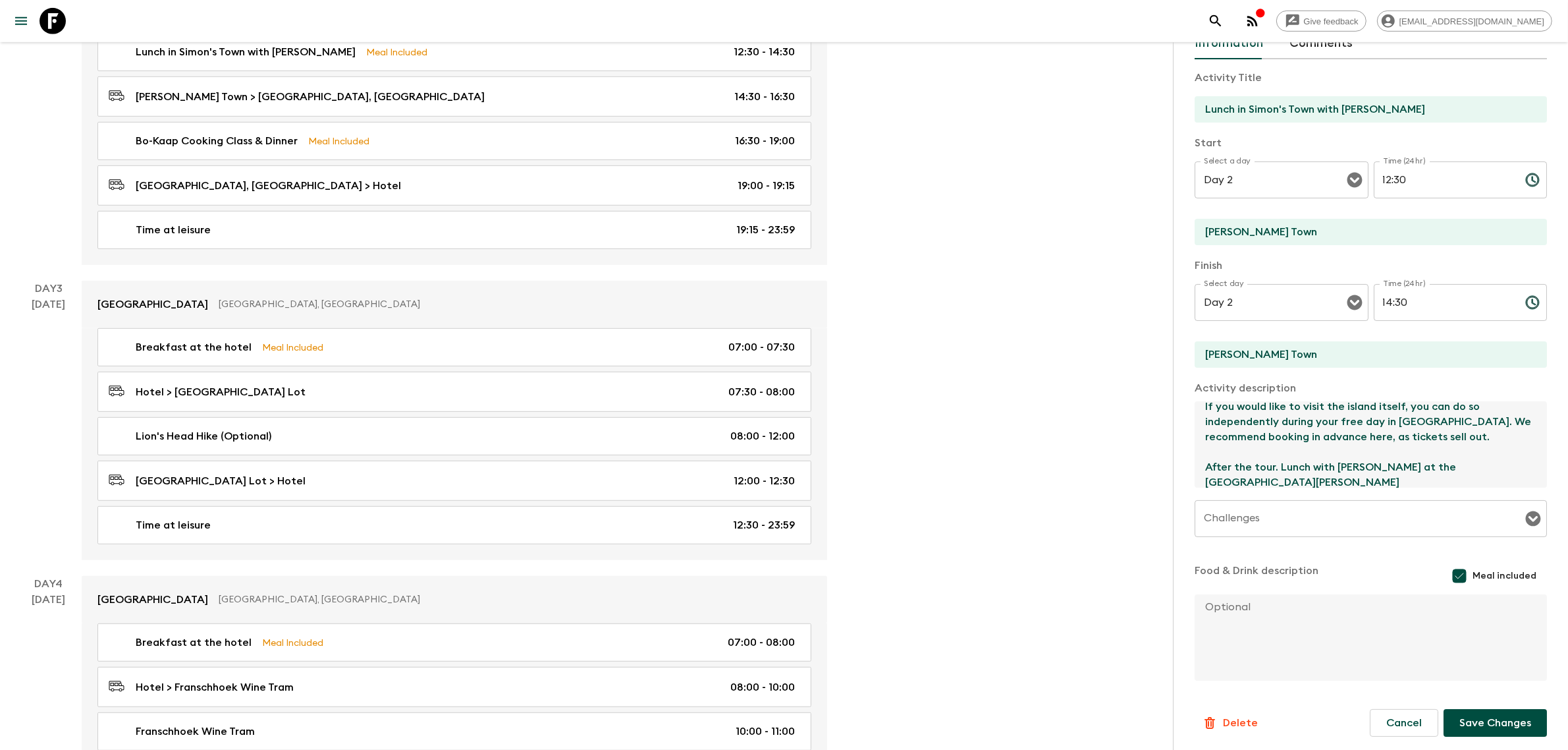
scroll to position [988, 0]
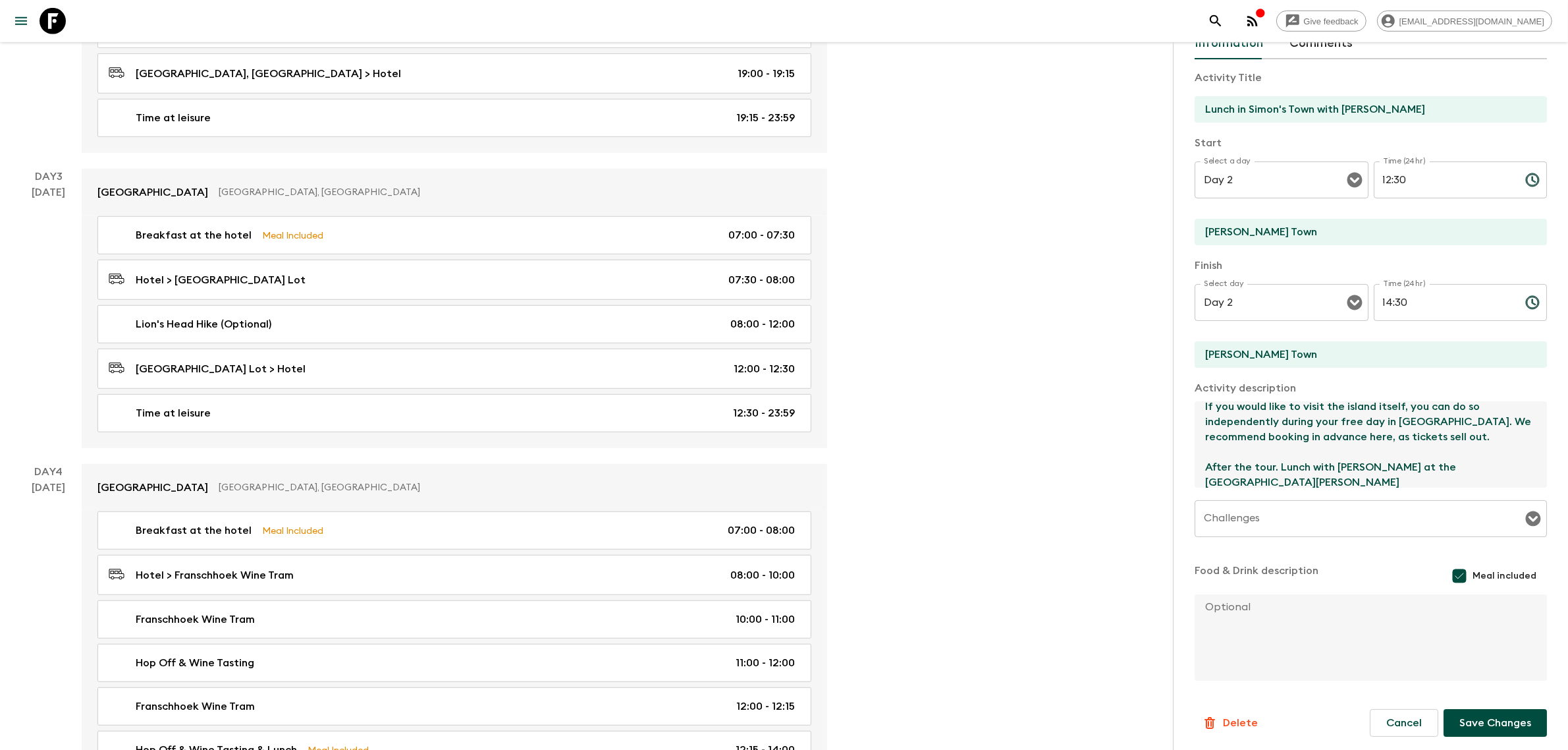
type textarea "You will visit the [GEOGRAPHIC_DATA], located at the [GEOGRAPHIC_DATA] in [GEOG…"
click at [1111, 492] on button "Save Changes" at bounding box center [1495, 722] width 103 height 28
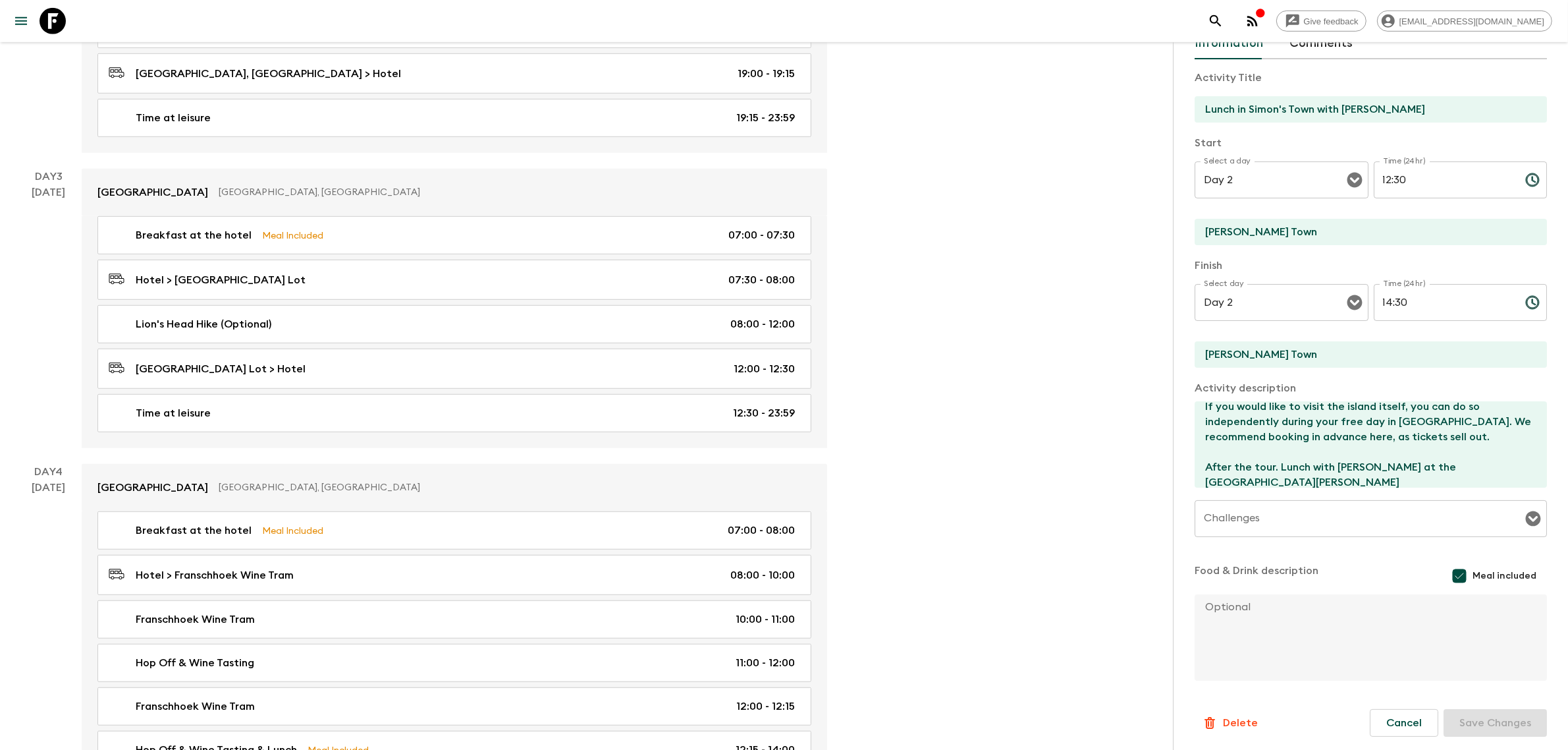
drag, startPoint x: 405, startPoint y: 199, endPoint x: 933, endPoint y: 197, distance: 528.0
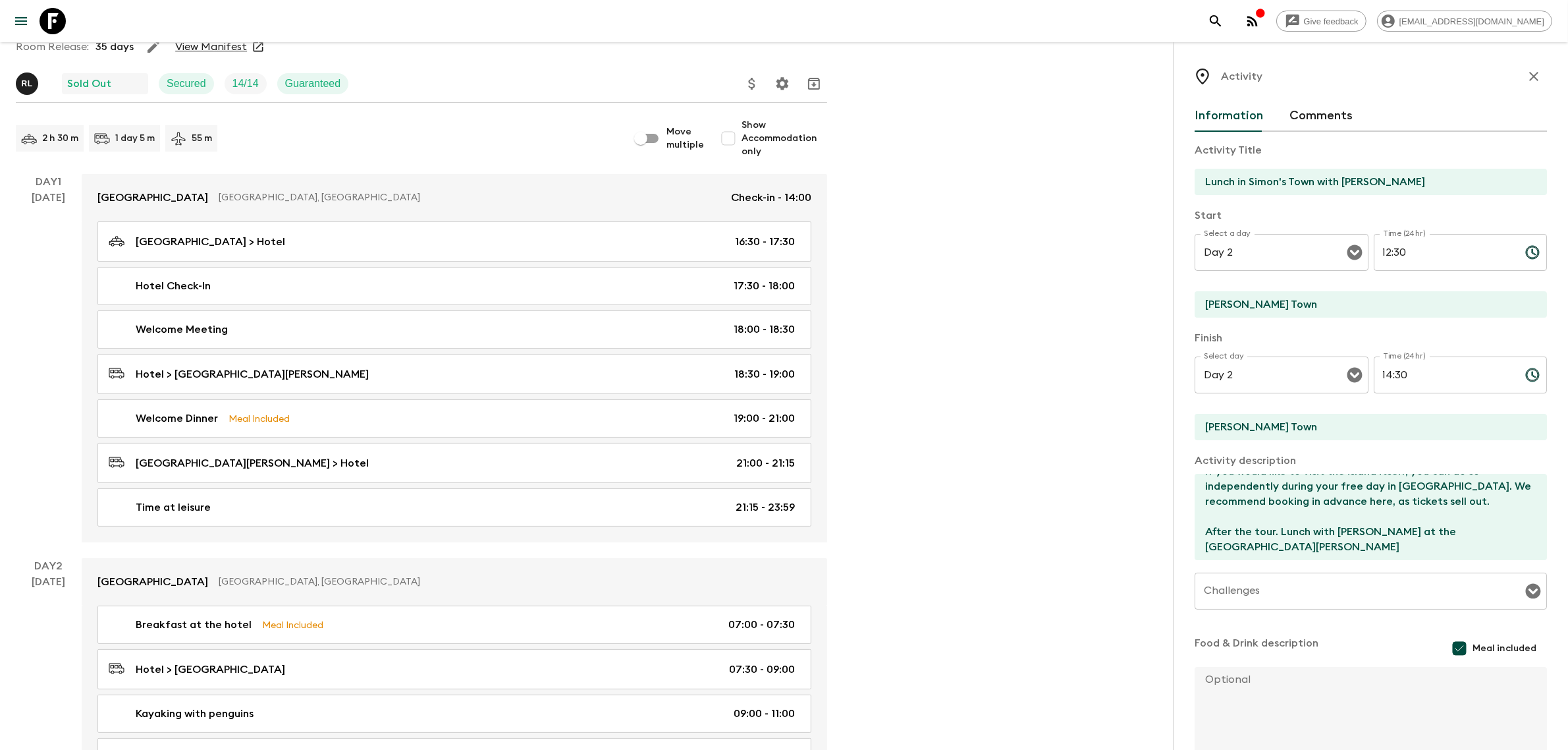
scroll to position [0, 0]
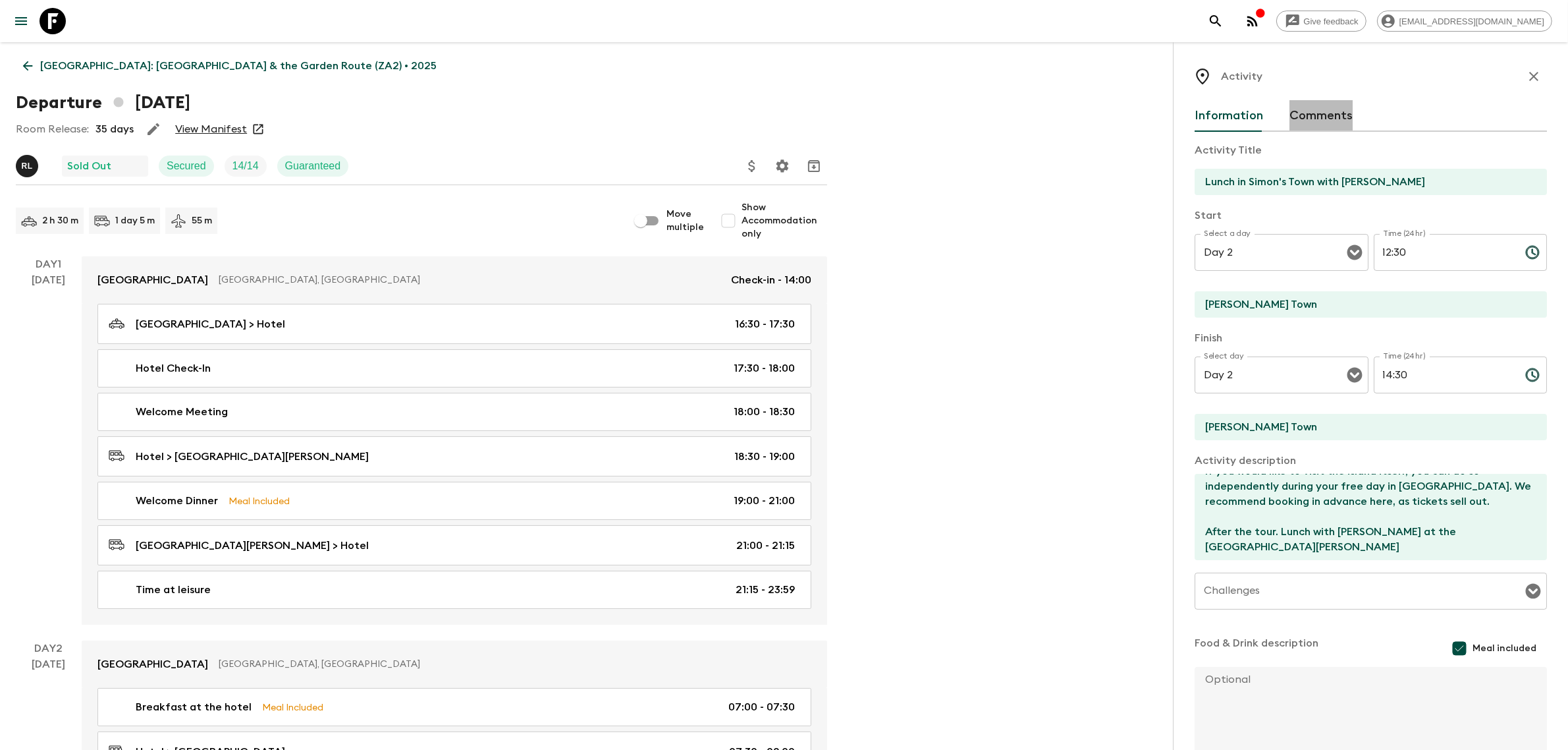
click at [1111, 120] on button "Comments" at bounding box center [1320, 116] width 63 height 32
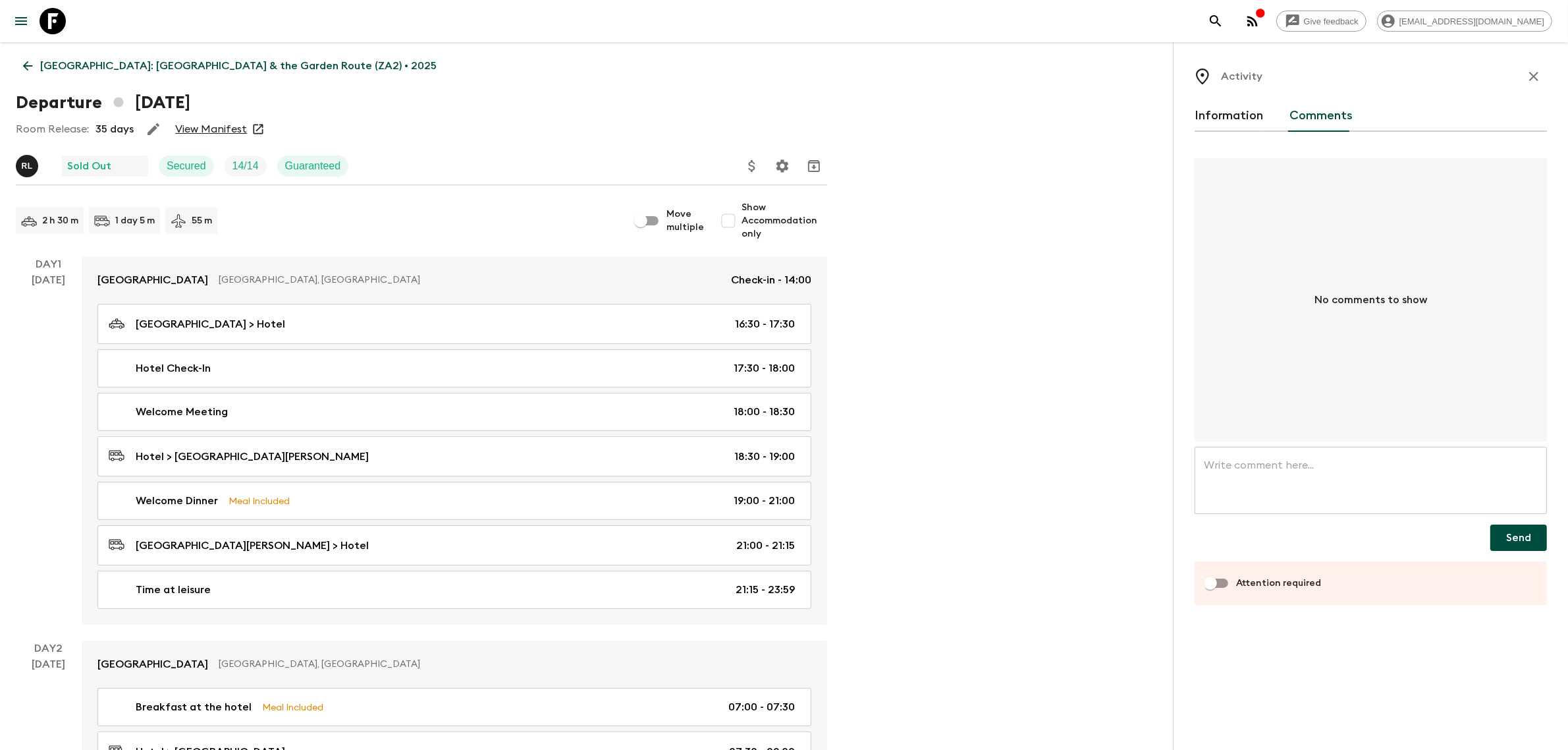
click at [1111, 117] on button "Information" at bounding box center [1229, 116] width 69 height 32
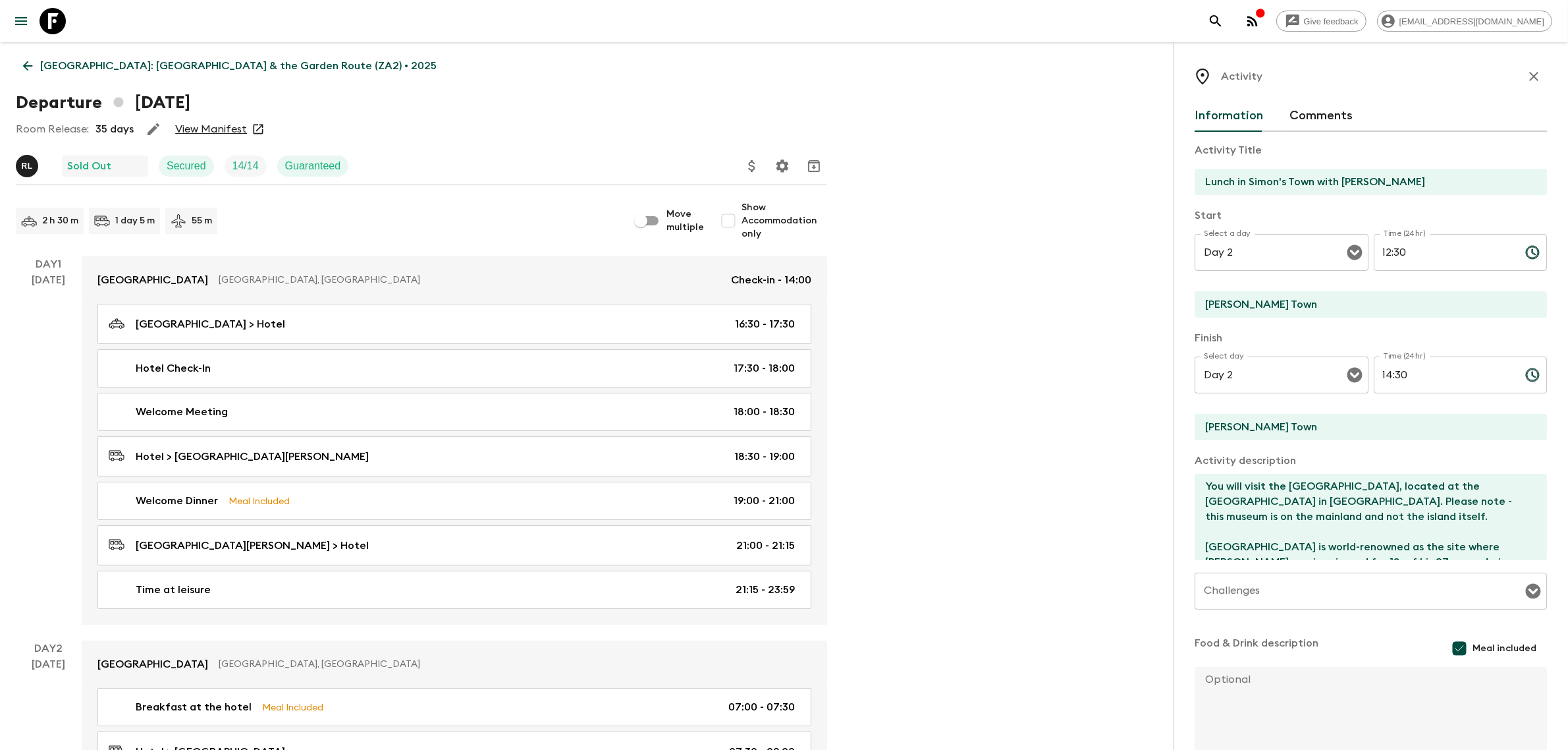
click at [1111, 74] on icon "button" at bounding box center [1533, 76] width 16 height 16
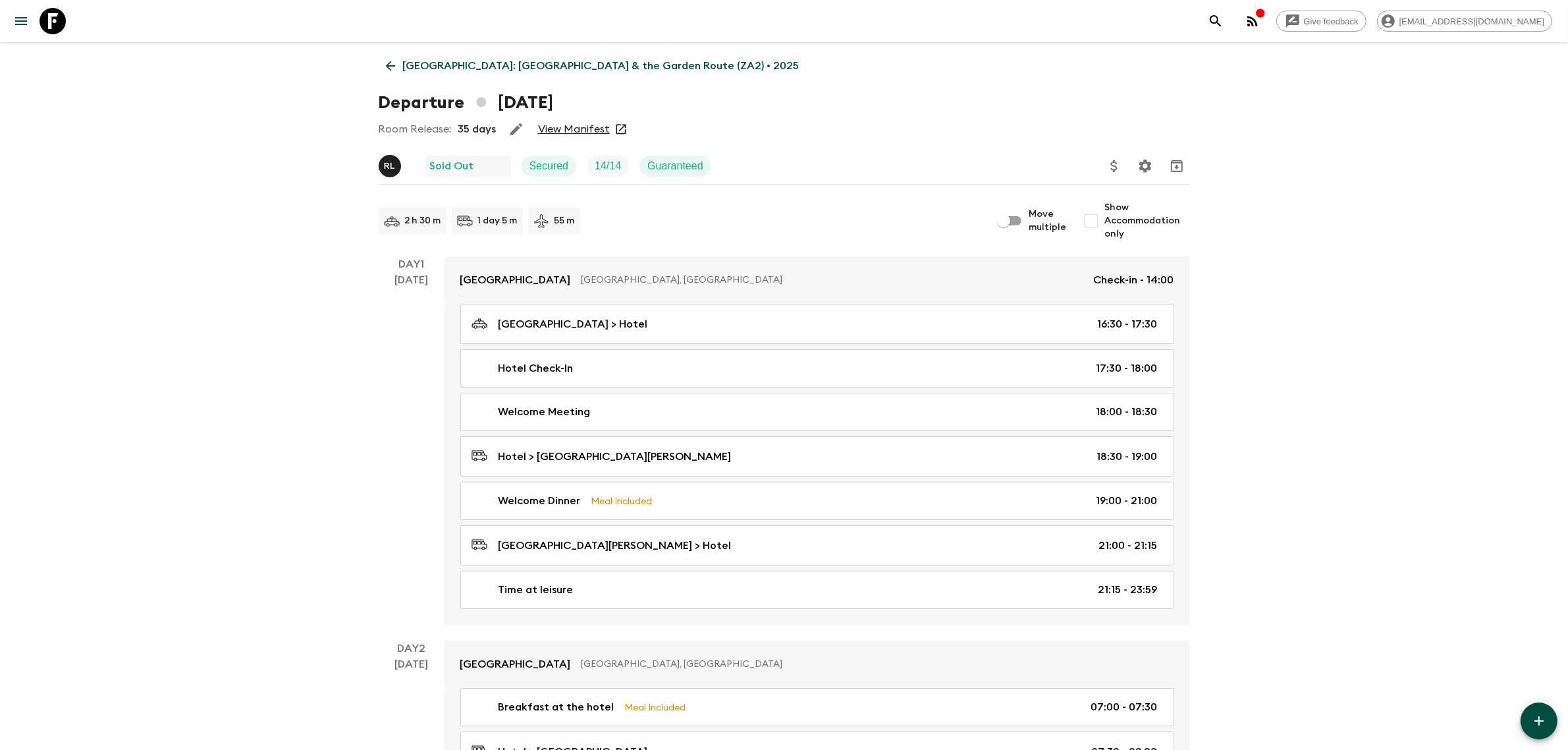
click at [1111, 24] on icon "button" at bounding box center [1253, 21] width 16 height 16
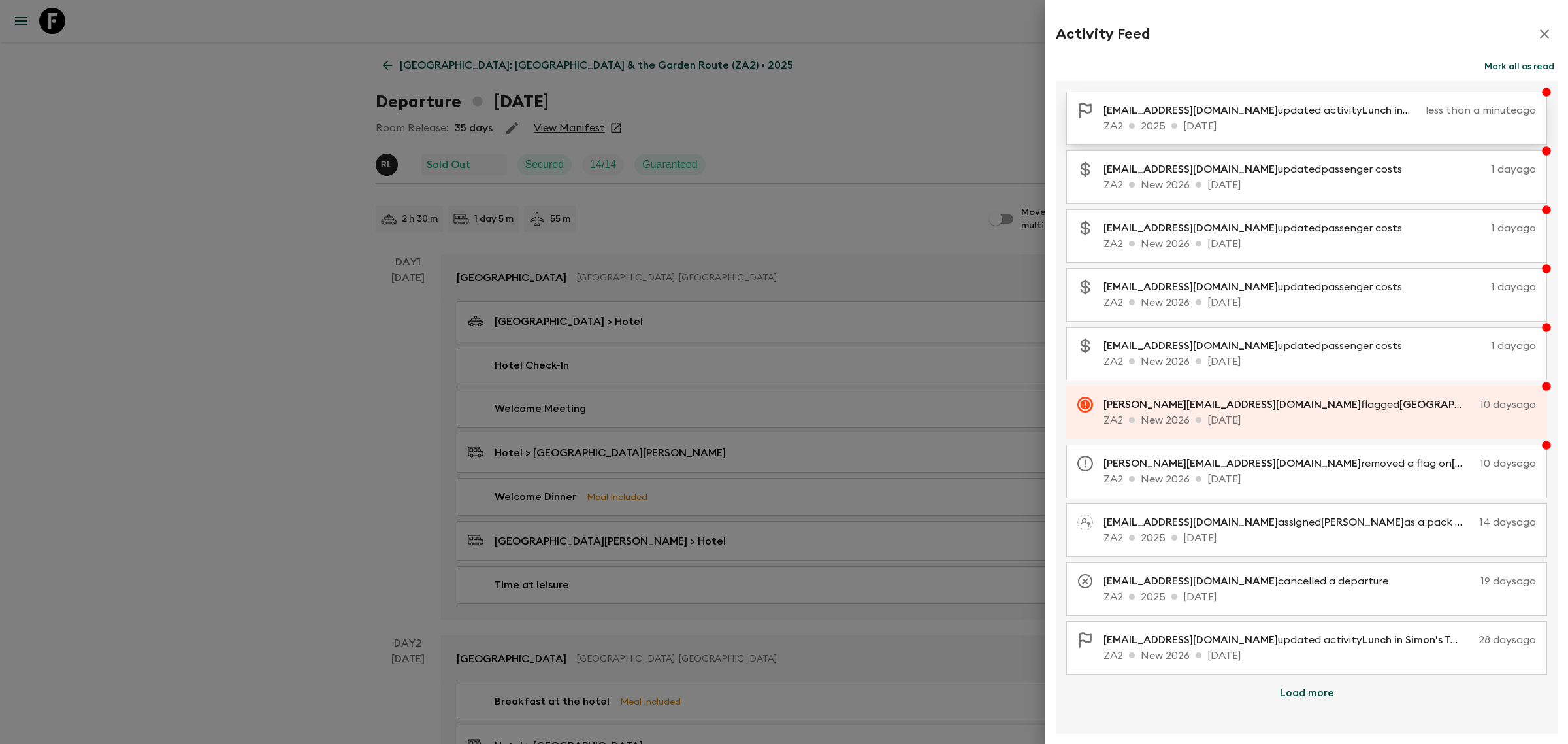
click at [1103, 119] on p "ZA2 2025 [DATE]" at bounding box center [1320, 126] width 432 height 15
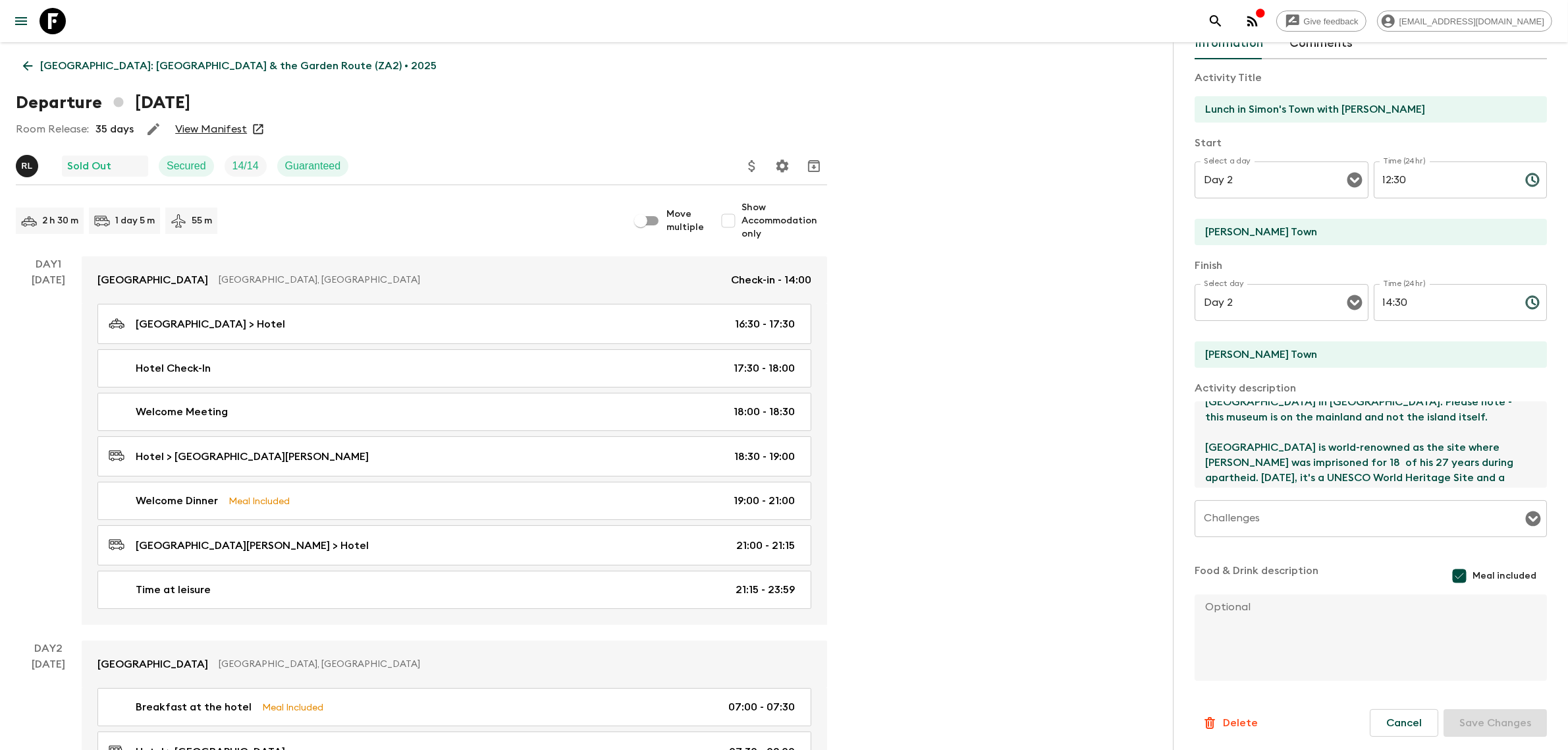
scroll to position [52, 0]
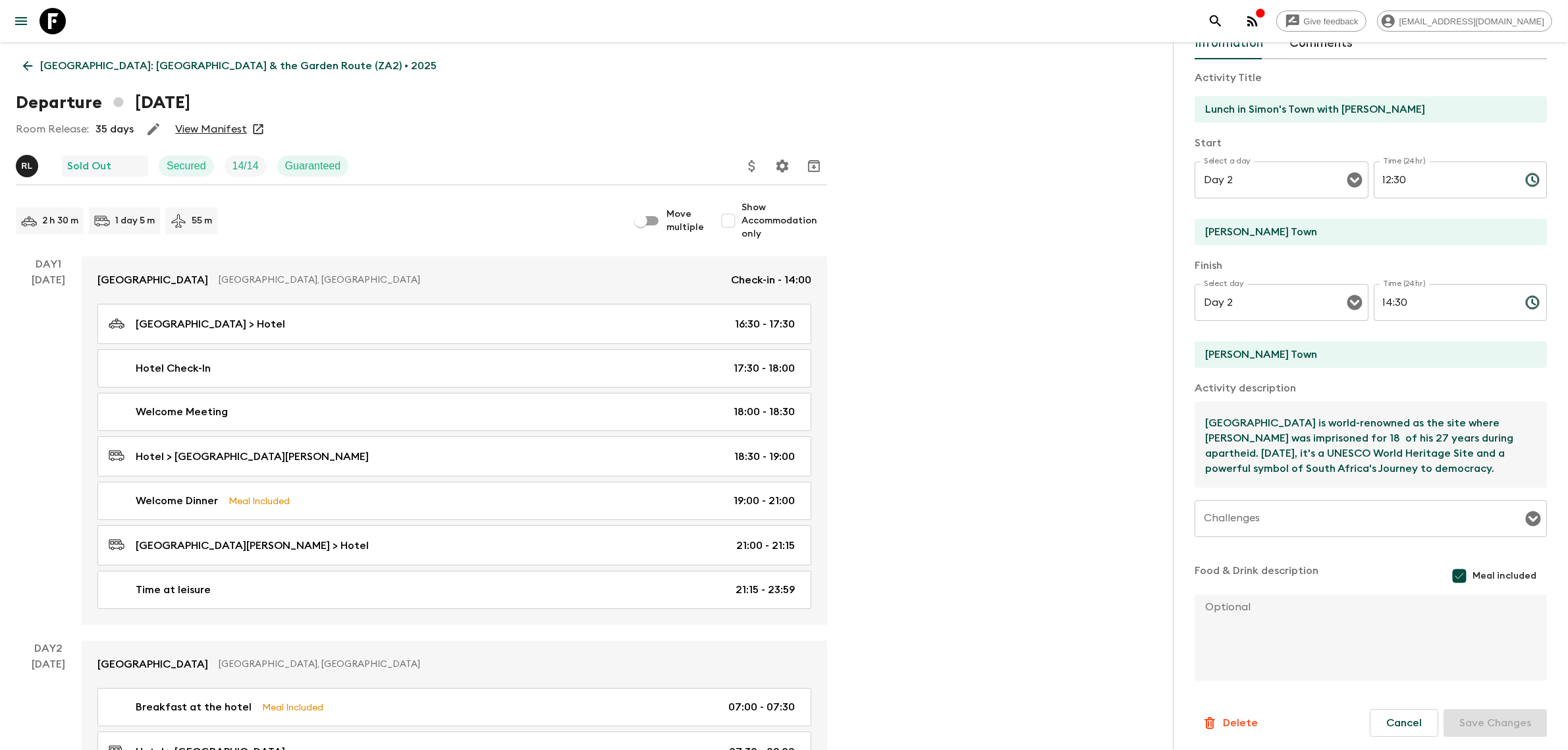
click at [1111, 434] on textarea "You will visit the [GEOGRAPHIC_DATA], located at the [GEOGRAPHIC_DATA] in [GEOG…" at bounding box center [1365, 444] width 342 height 86
click at [1111, 435] on textarea "You will visit the [GEOGRAPHIC_DATA], located at the [GEOGRAPHIC_DATA] in [GEOG…" at bounding box center [1365, 444] width 342 height 86
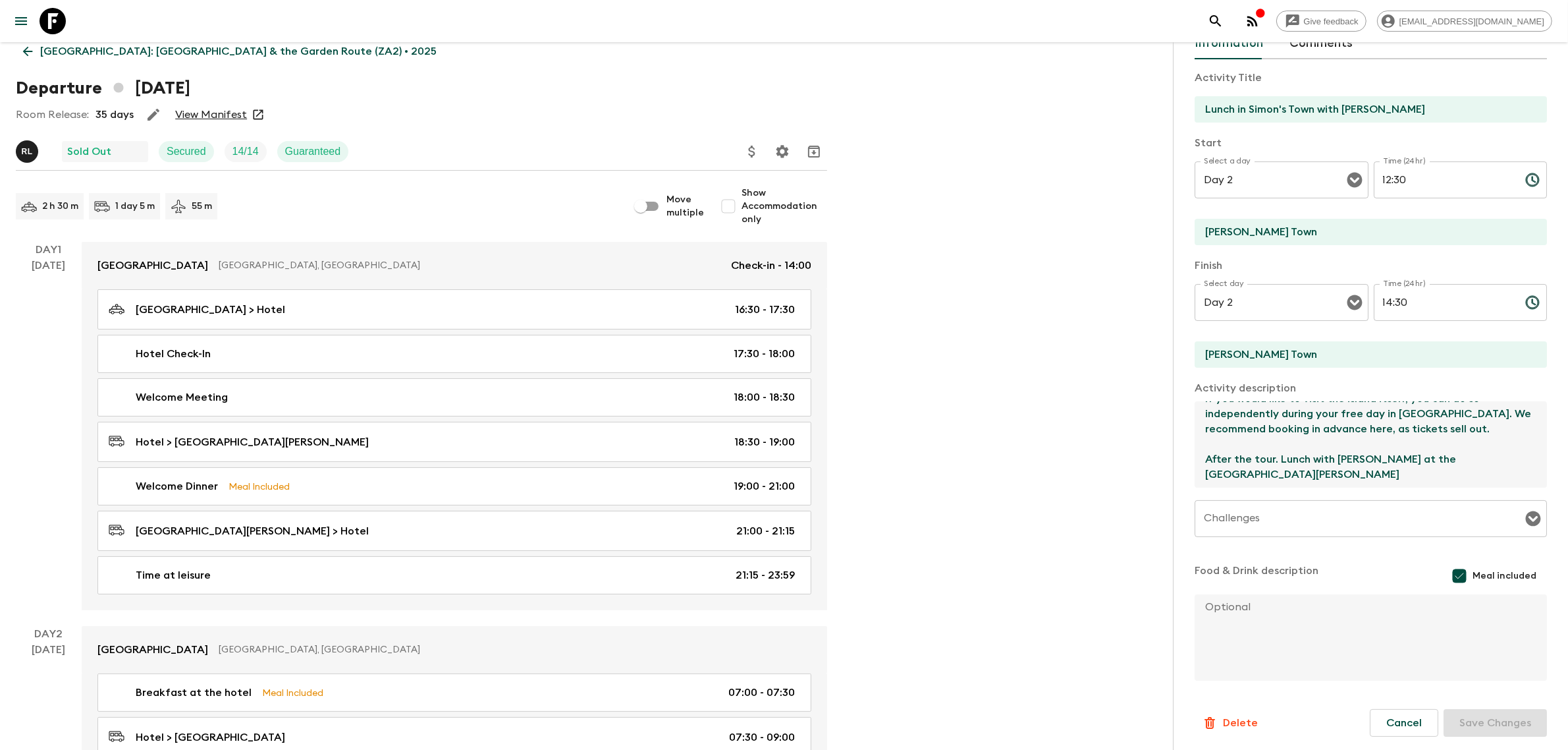
scroll to position [0, 0]
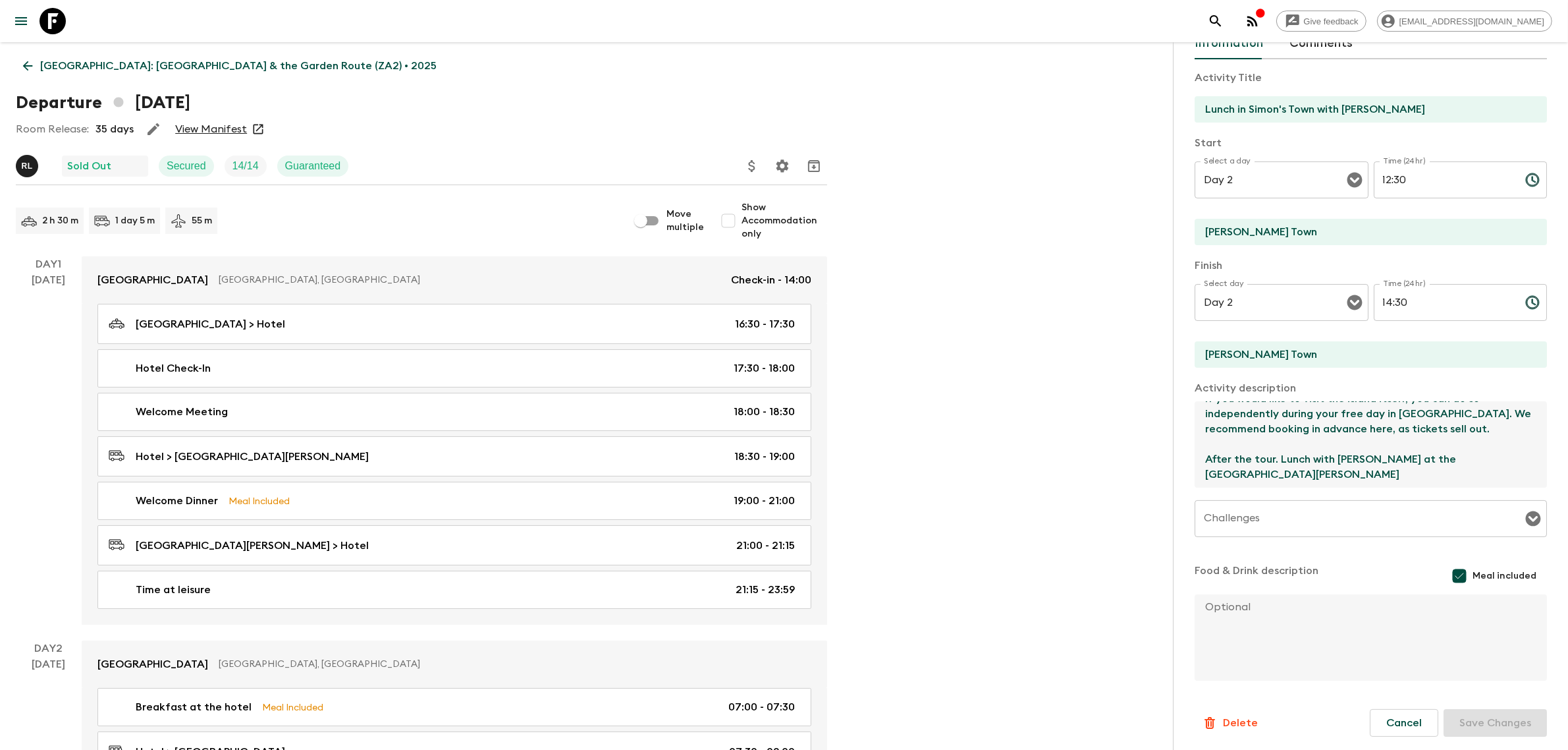
click at [656, 221] on input "Move multiple" at bounding box center [641, 220] width 75 height 25
checkbox input "true"
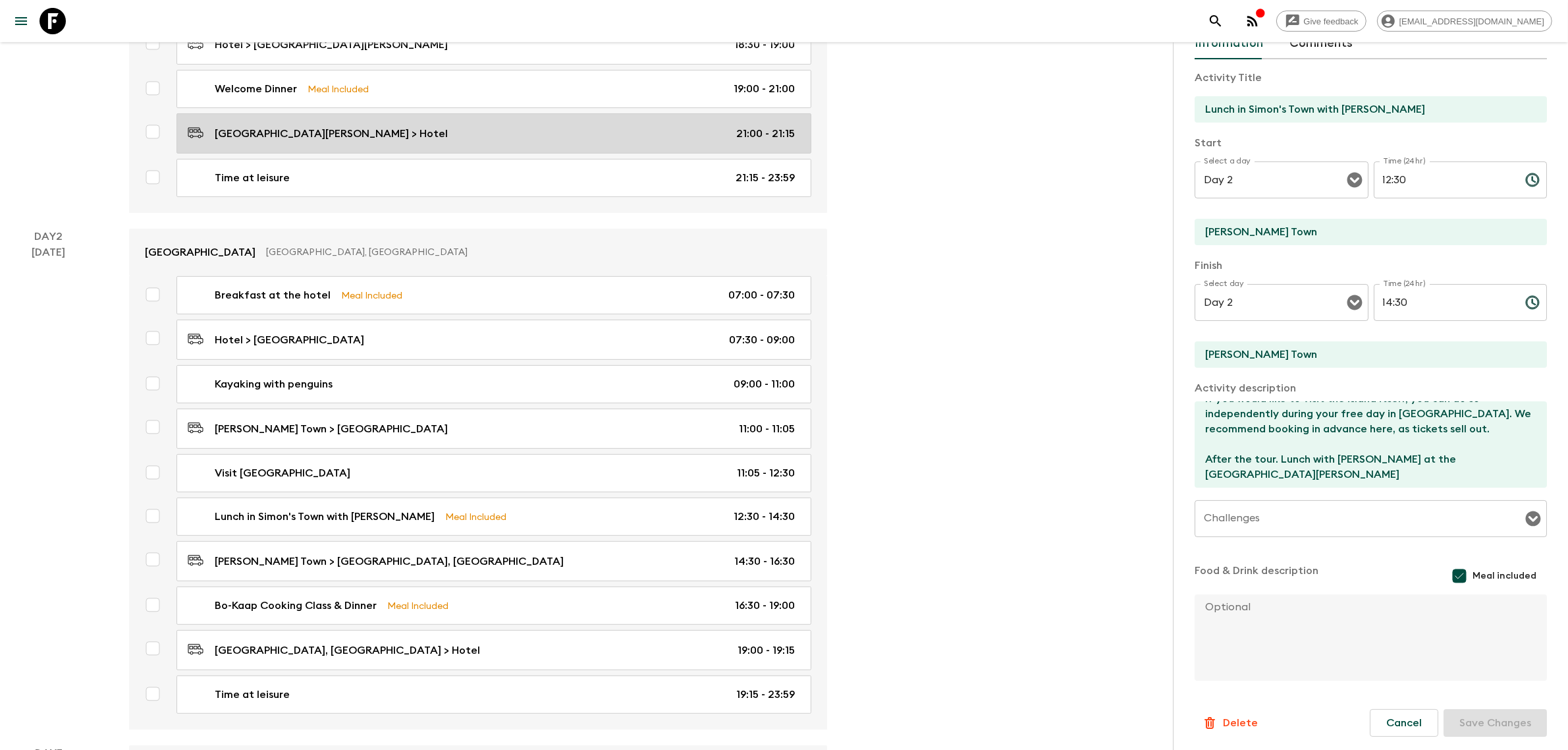
scroll to position [494, 0]
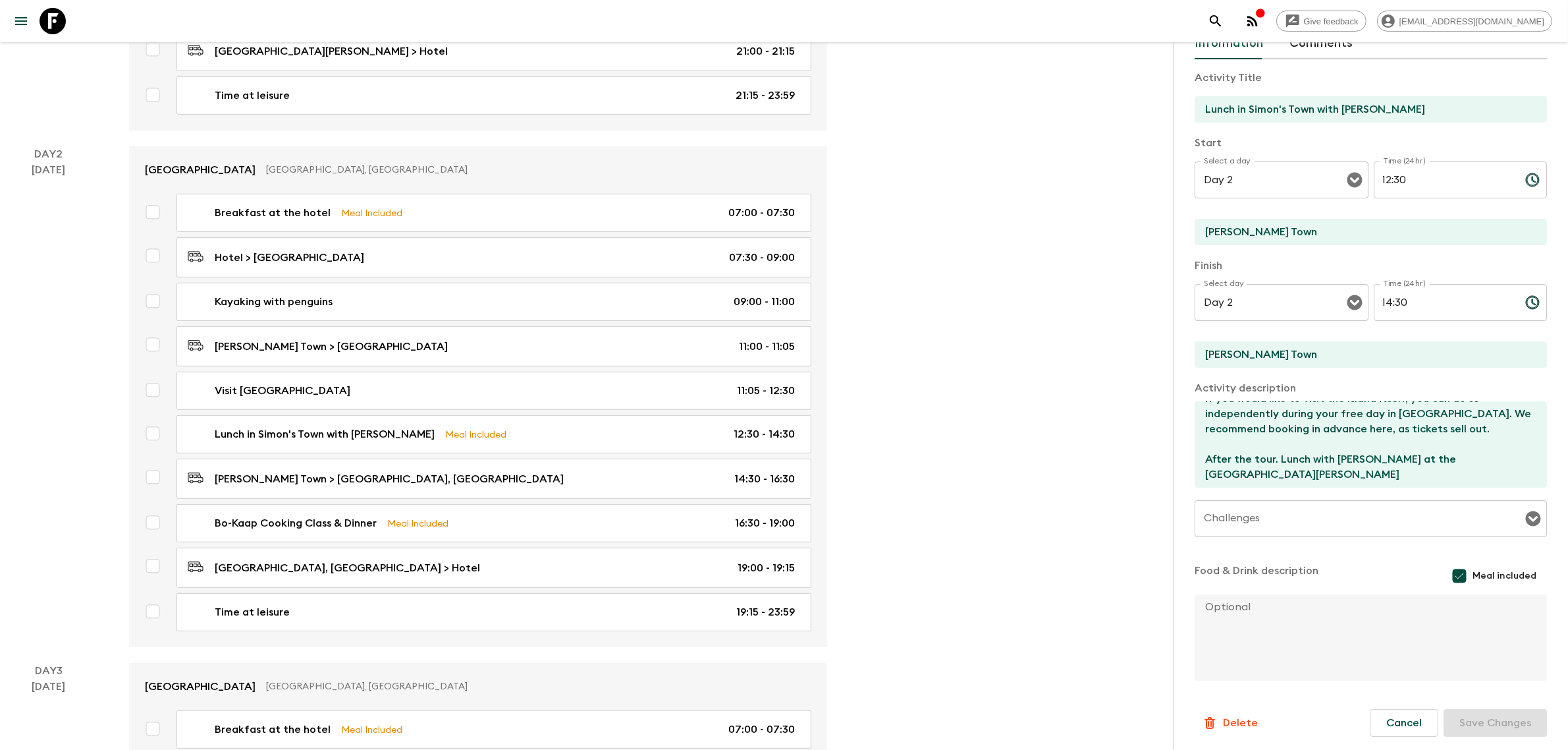
drag, startPoint x: 326, startPoint y: 389, endPoint x: 1019, endPoint y: 474, distance: 698.2
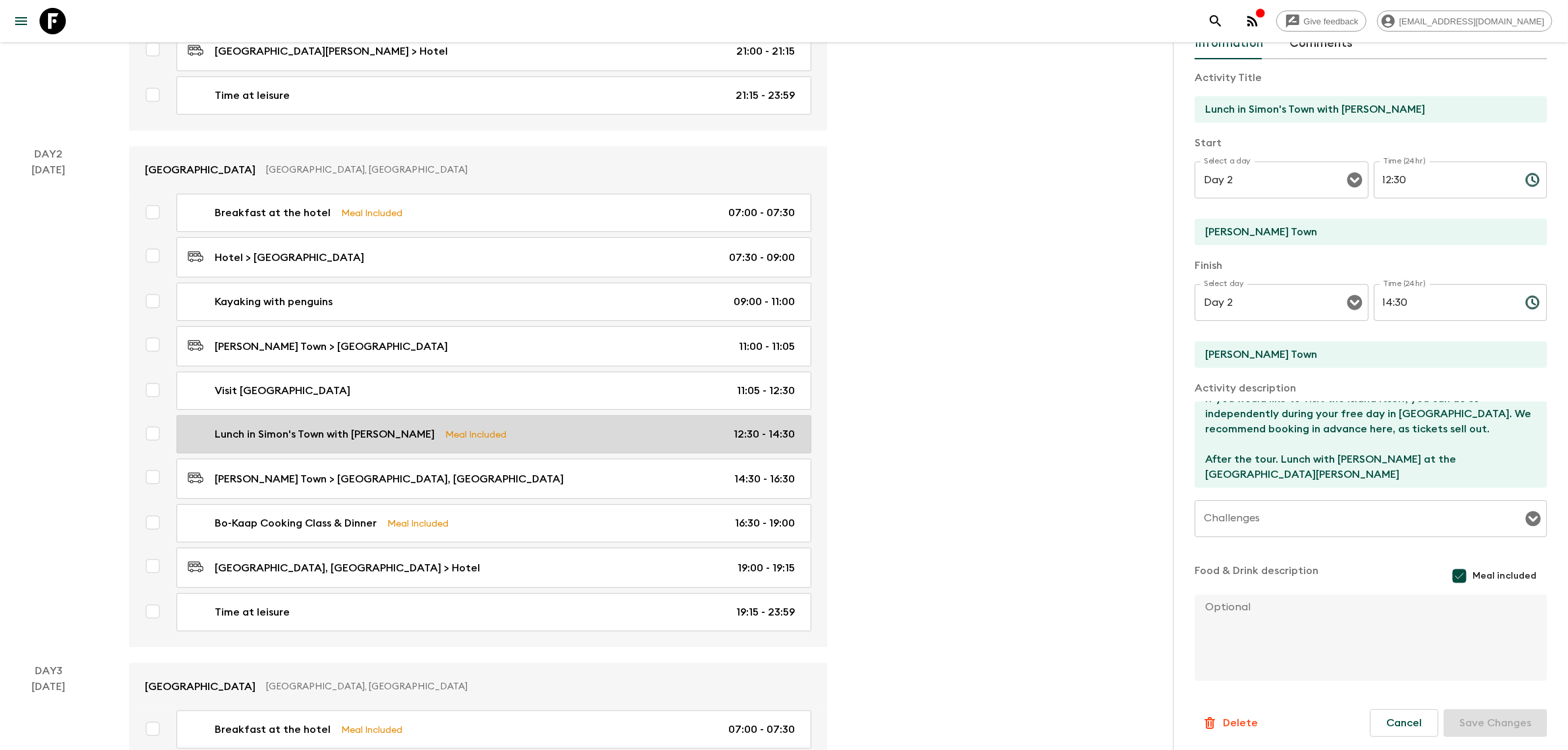
drag, startPoint x: 514, startPoint y: 438, endPoint x: 487, endPoint y: 452, distance: 30.4
click at [491, 448] on button "Lunch in Simon's Town with Christo Brand Meal Included 12:30 - 14:30" at bounding box center [494, 434] width 635 height 38
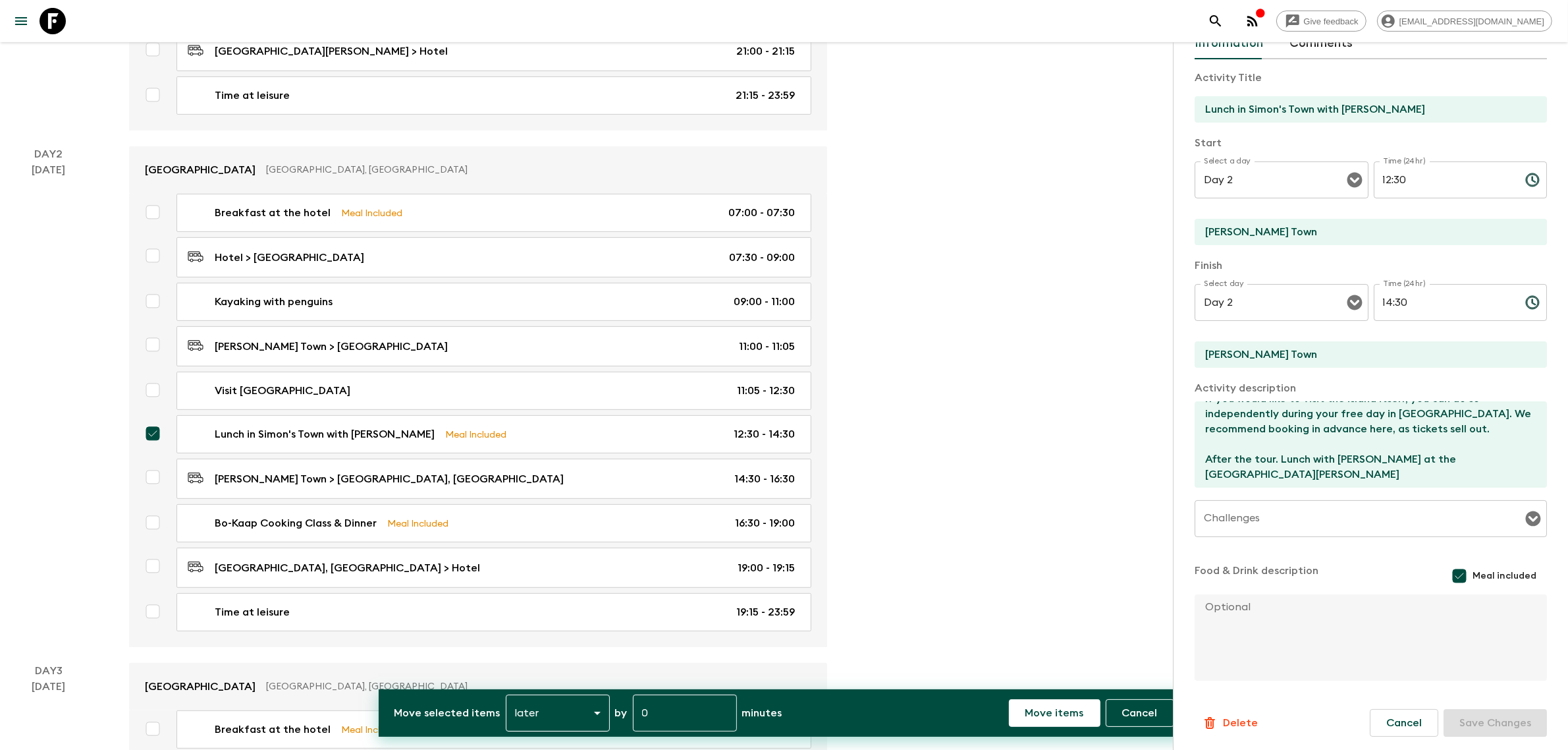
click at [153, 436] on input "checkbox" at bounding box center [152, 433] width 26 height 26
checkbox input "false"
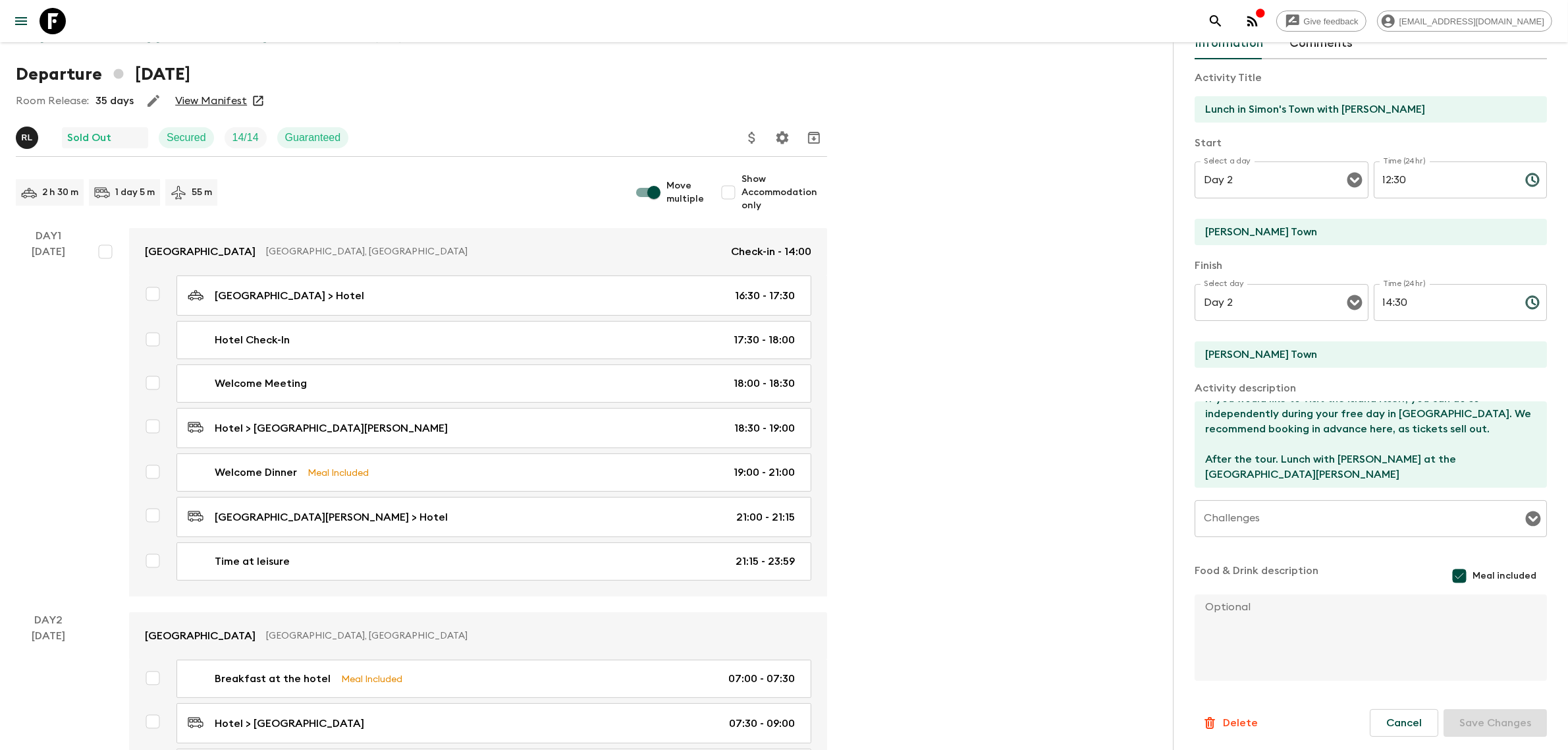
scroll to position [0, 0]
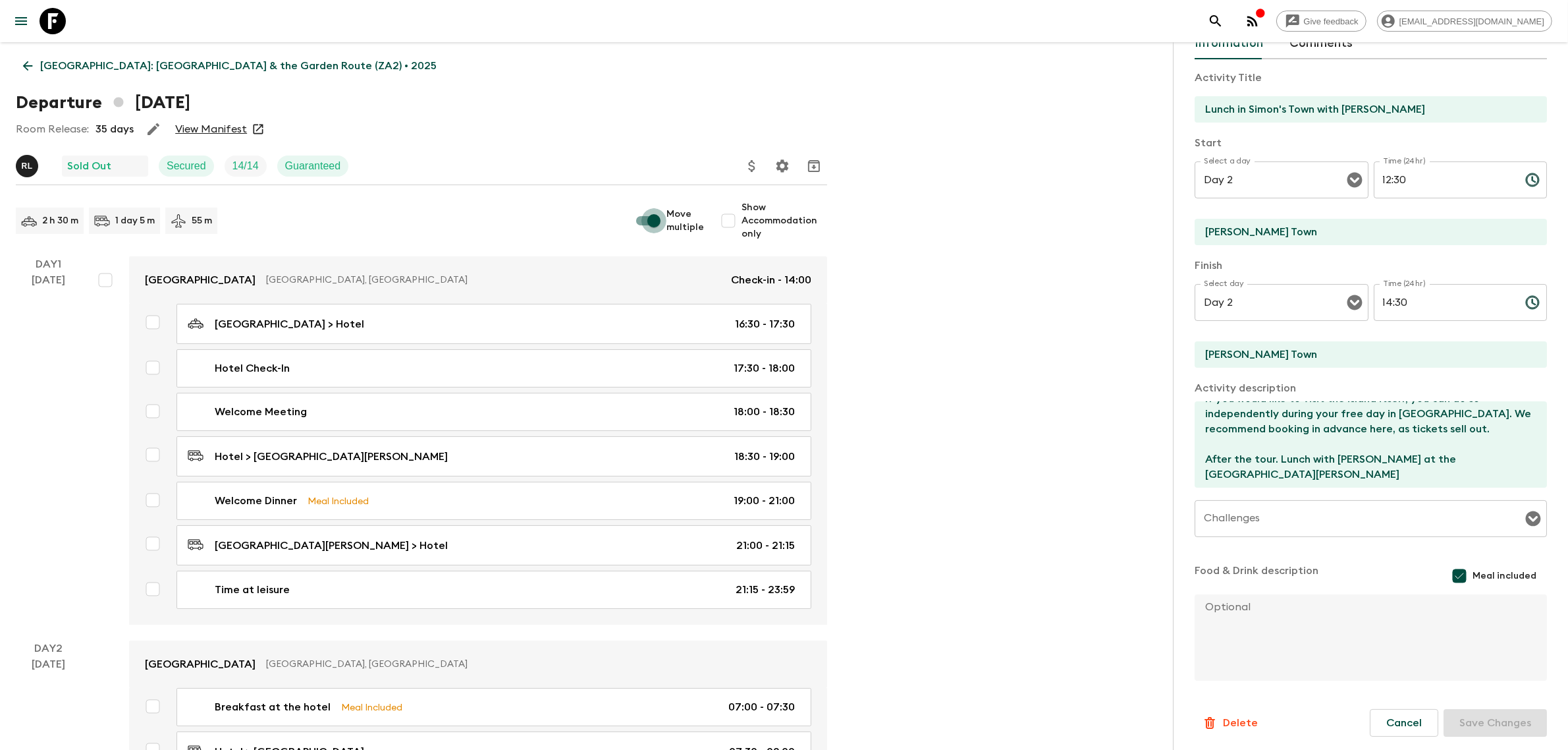
click at [651, 219] on input "Move multiple" at bounding box center [654, 220] width 75 height 25
checkbox input "false"
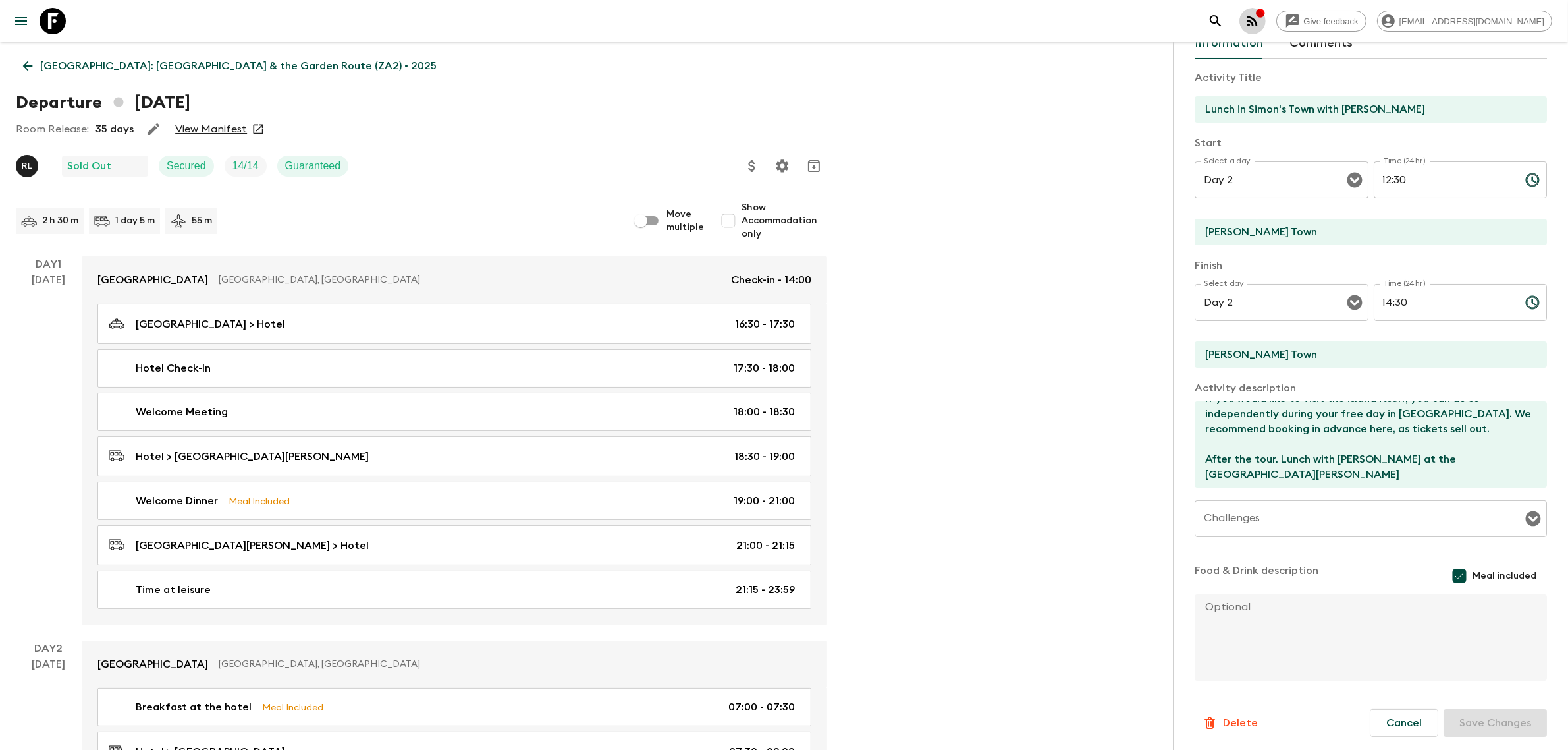
click at [1111, 17] on icon "button" at bounding box center [1252, 21] width 11 height 11
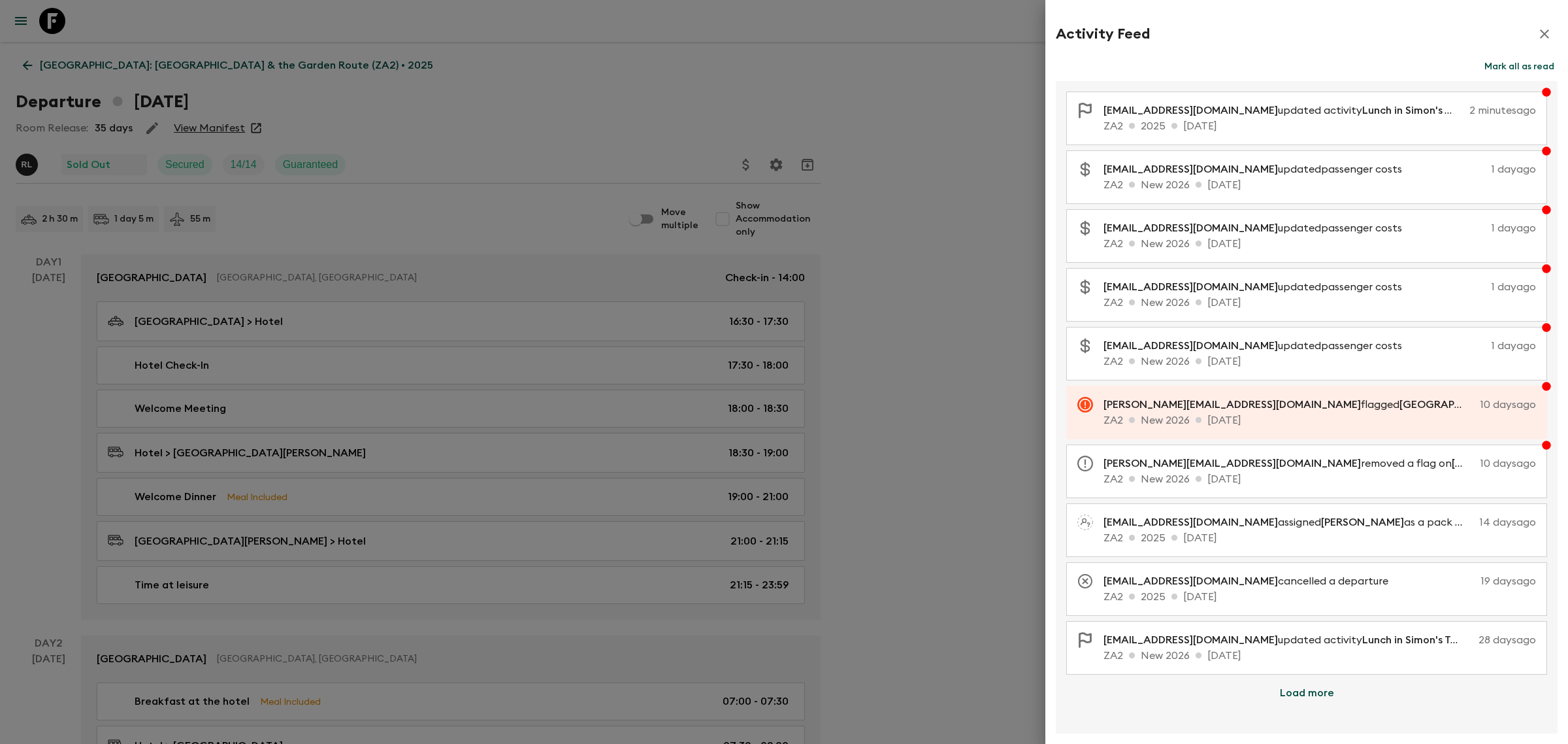
click at [1103, 69] on button "Mark all as read" at bounding box center [1520, 67] width 77 height 18
click at [1103, 32] on icon "button" at bounding box center [1545, 34] width 15 height 15
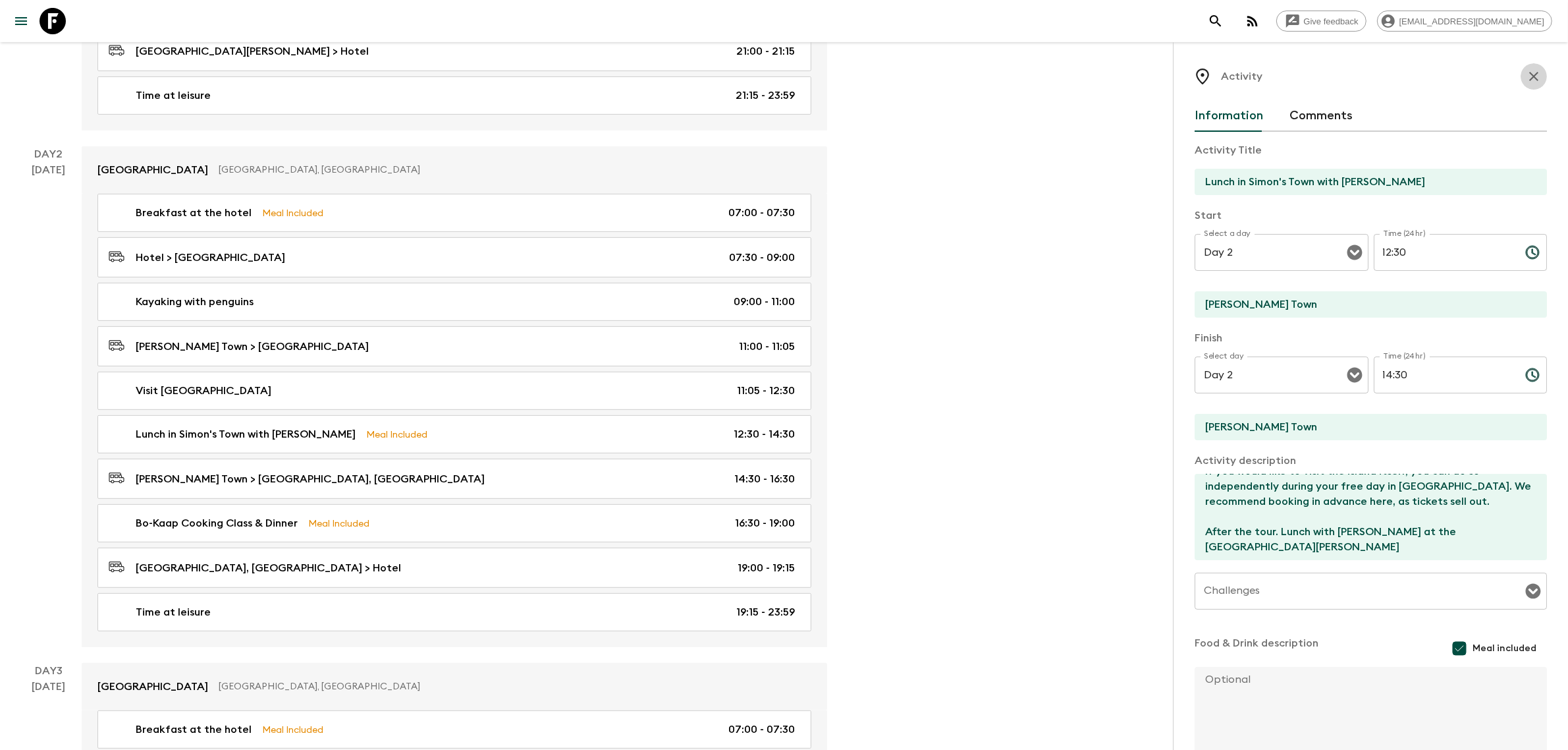
click at [1111, 76] on icon "button" at bounding box center [1533, 76] width 16 height 16
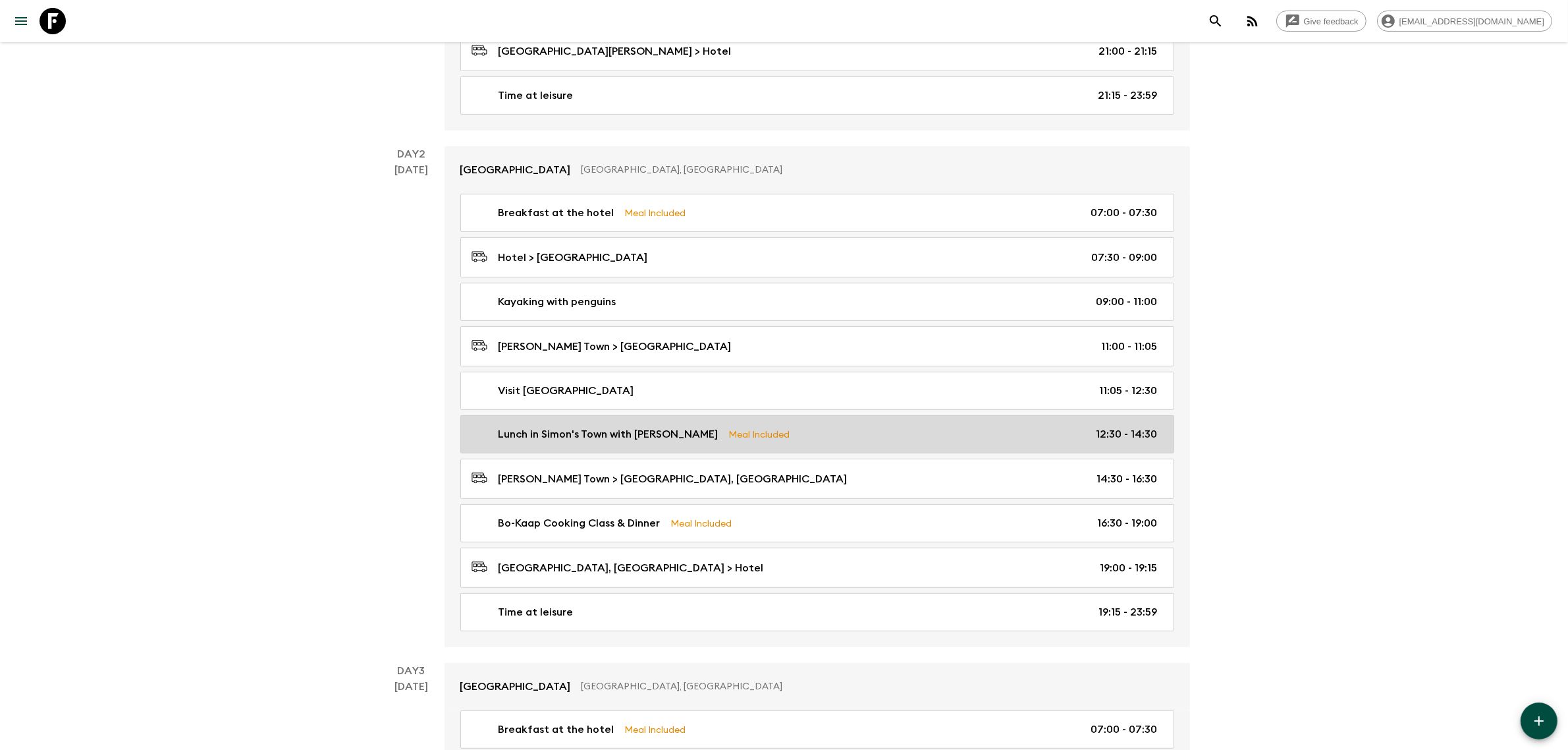
click at [823, 442] on div "Lunch in Simon's Town with Christo Brand Meal Included 12:30 - 14:30" at bounding box center [815, 434] width 686 height 16
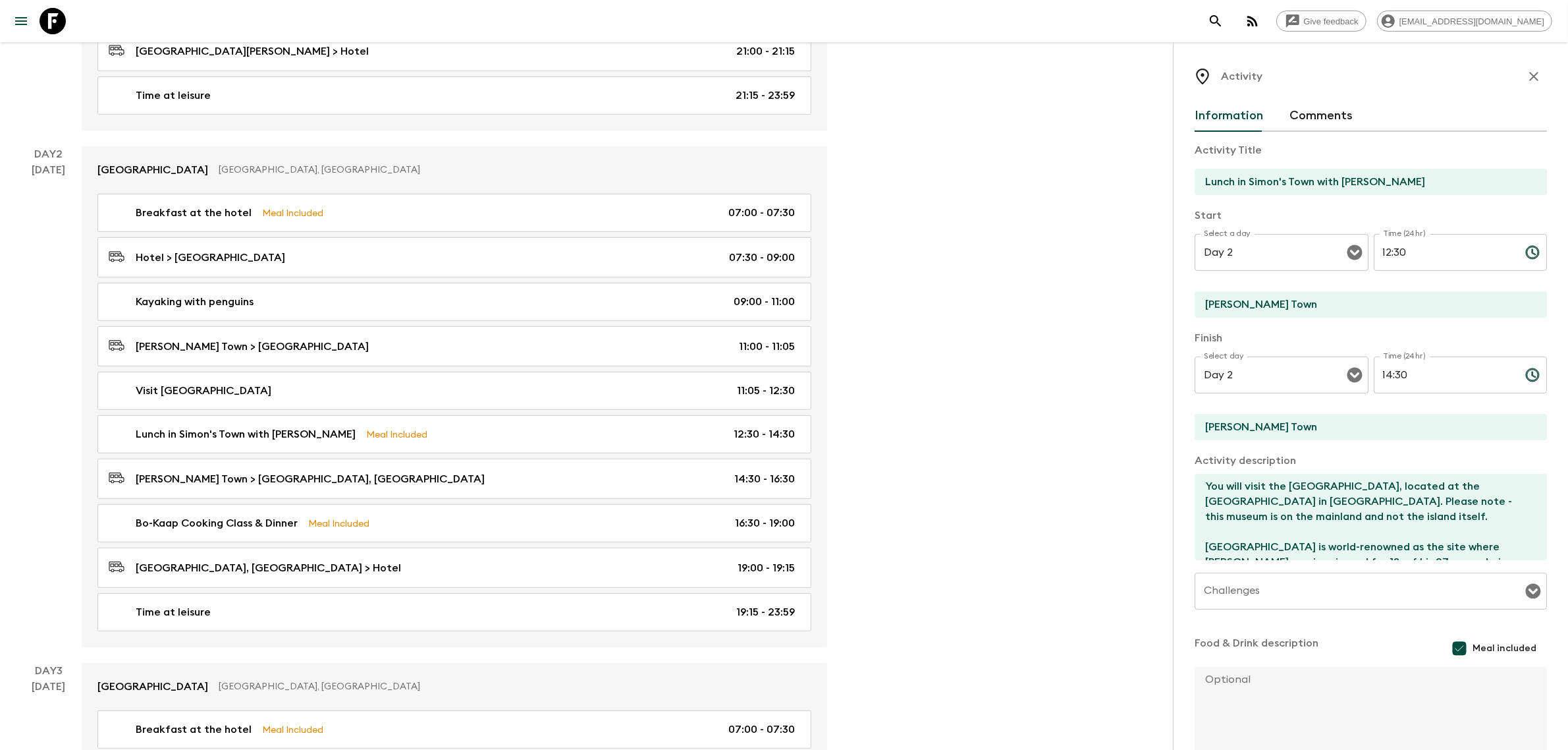
drag, startPoint x: 939, startPoint y: 381, endPoint x: 945, endPoint y: 393, distance: 13.4
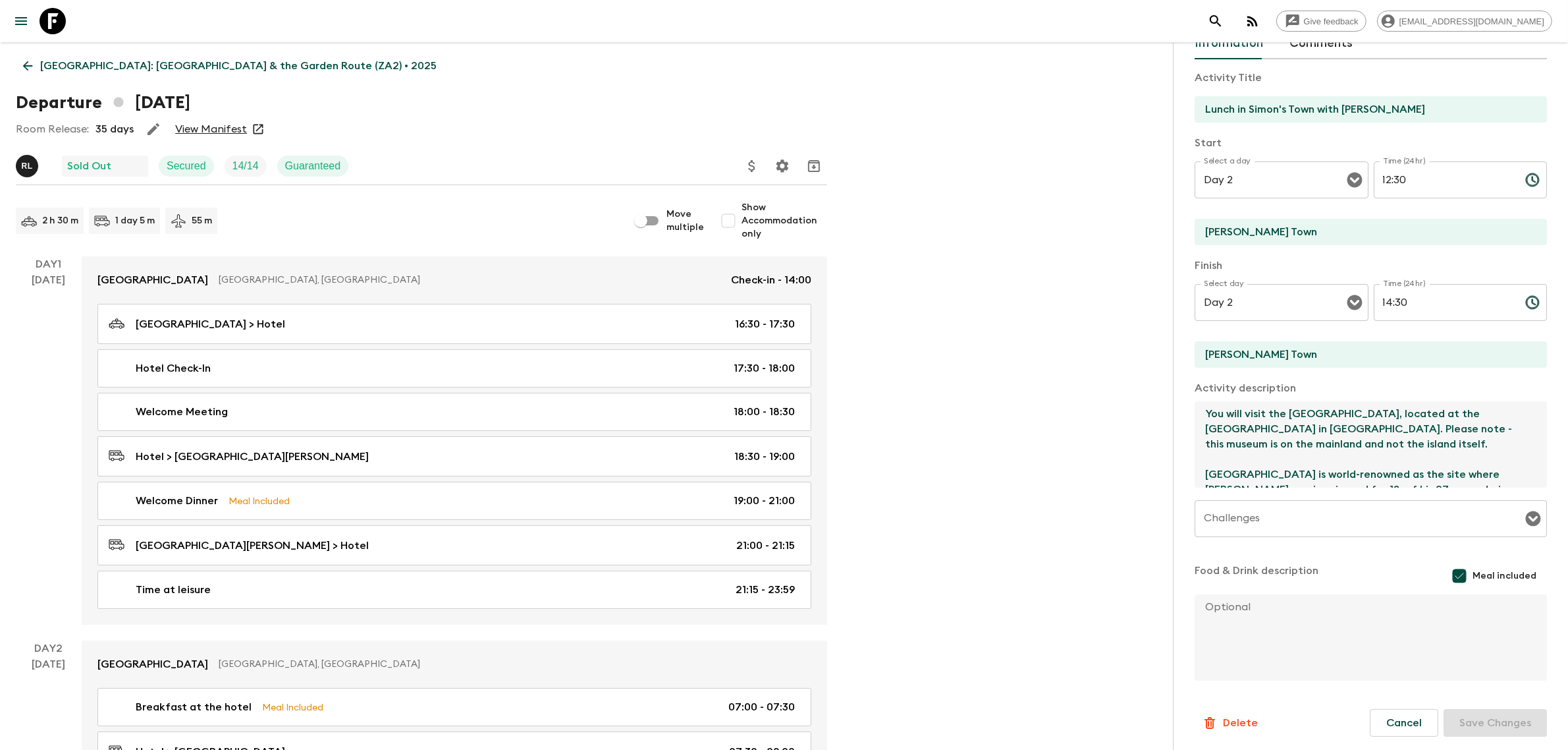
drag, startPoint x: 1301, startPoint y: 475, endPoint x: 1193, endPoint y: 398, distance: 132.6
click at [1111, 398] on div "Activity Information Comments Activity Title Lunch in [PERSON_NAME] Town with C…" at bounding box center [1370, 417] width 395 height 750
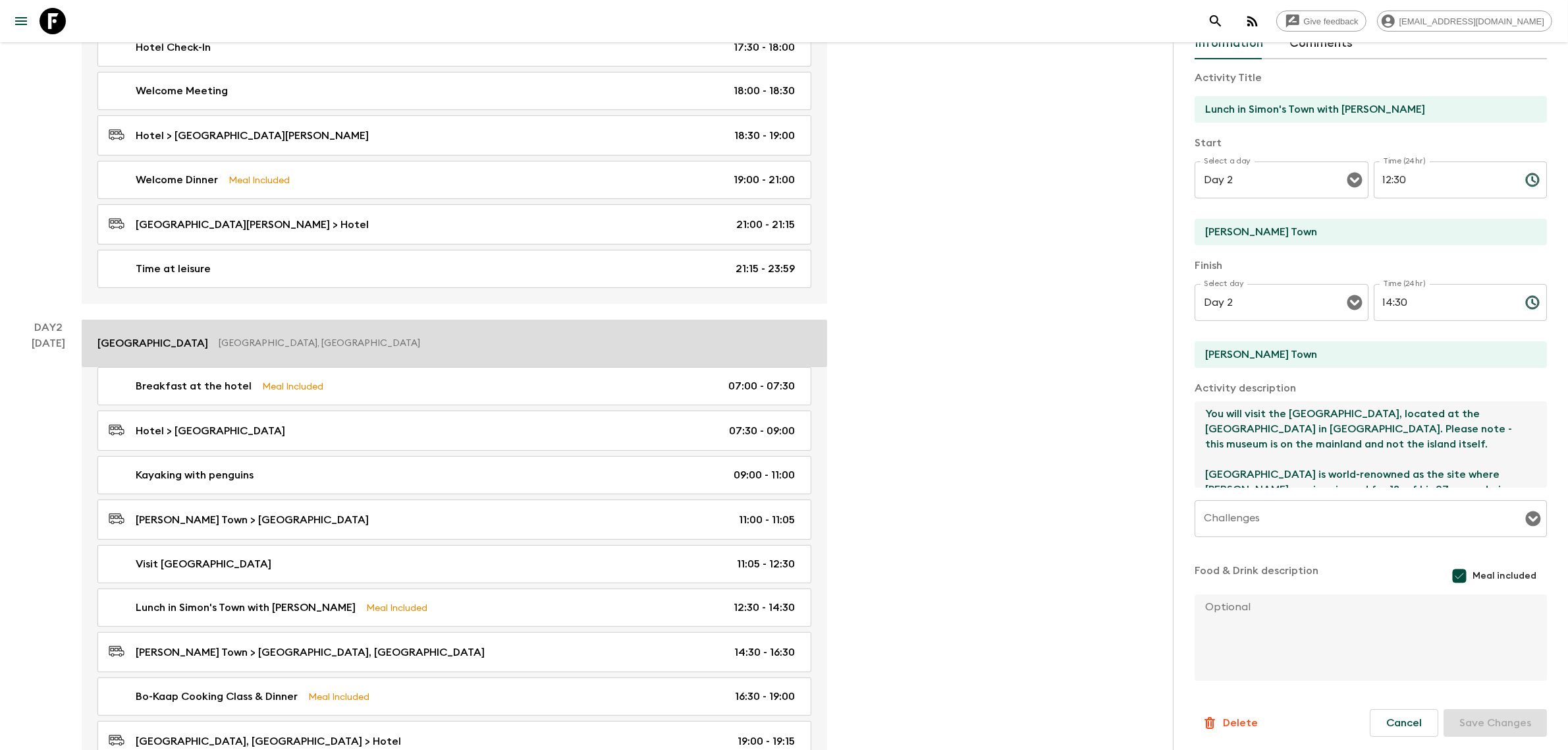
scroll to position [412, 0]
